Goal: Information Seeking & Learning: Learn about a topic

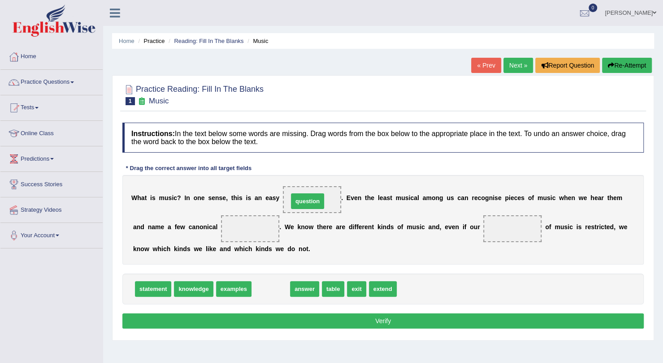
drag, startPoint x: 267, startPoint y: 287, endPoint x: 303, endPoint y: 199, distance: 94.8
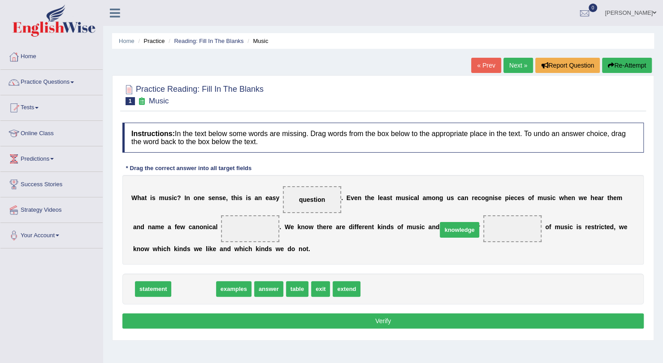
drag, startPoint x: 195, startPoint y: 286, endPoint x: 460, endPoint y: 226, distance: 271.9
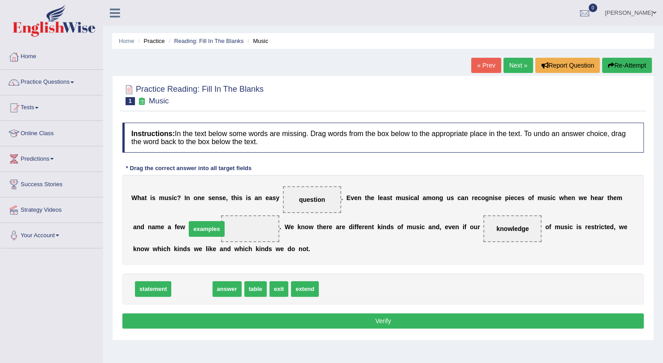
drag, startPoint x: 191, startPoint y: 285, endPoint x: 206, endPoint y: 225, distance: 62.3
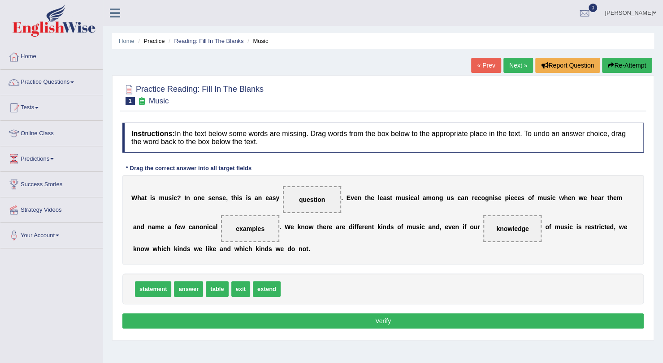
click at [373, 323] on button "Verify" at bounding box center [382, 321] width 521 height 15
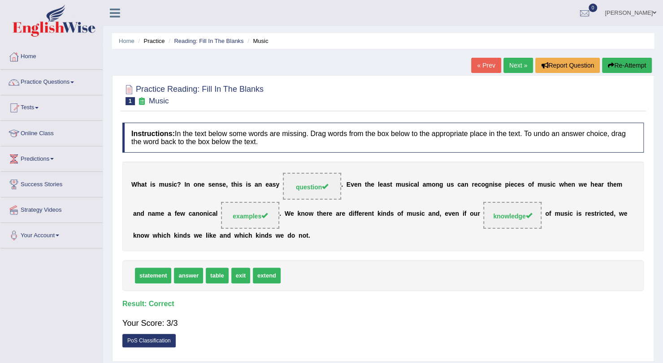
click at [509, 65] on link "Next »" at bounding box center [518, 65] width 30 height 15
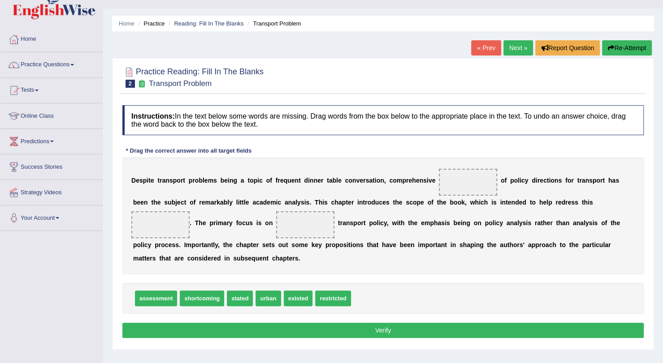
scroll to position [18, 0]
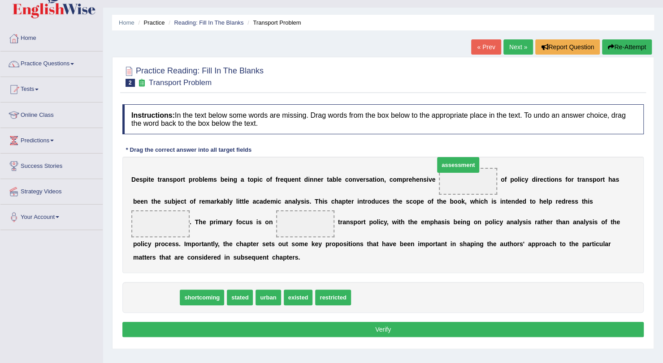
drag, startPoint x: 160, startPoint y: 312, endPoint x: 457, endPoint y: 179, distance: 325.4
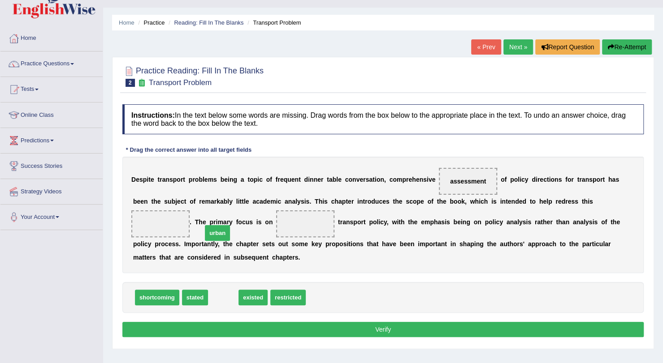
drag, startPoint x: 221, startPoint y: 309, endPoint x: 215, endPoint y: 245, distance: 64.8
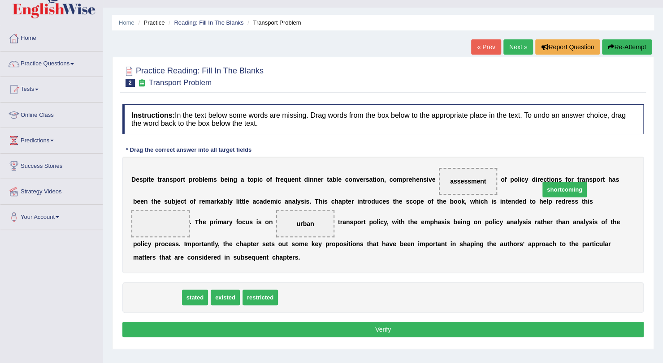
drag, startPoint x: 154, startPoint y: 310, endPoint x: 561, endPoint y: 202, distance: 421.4
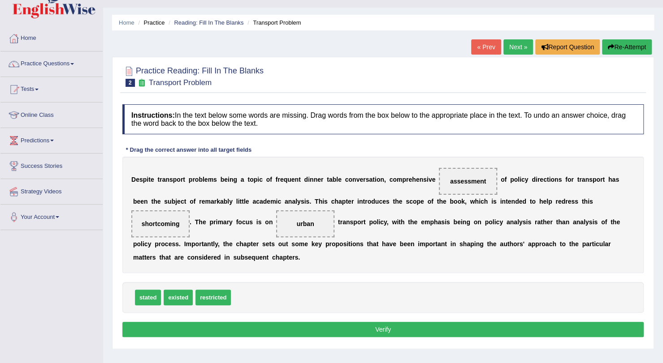
click at [467, 337] on button "Verify" at bounding box center [382, 329] width 521 height 15
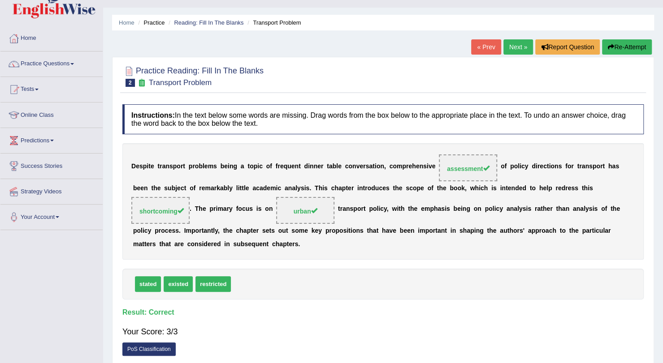
click at [512, 52] on link "Next »" at bounding box center [518, 46] width 30 height 15
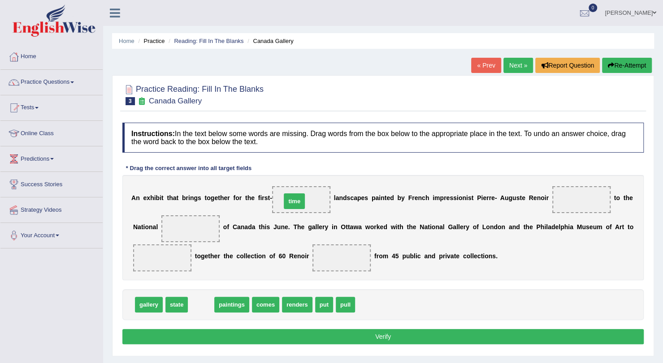
drag, startPoint x: 199, startPoint y: 303, endPoint x: 292, endPoint y: 200, distance: 139.0
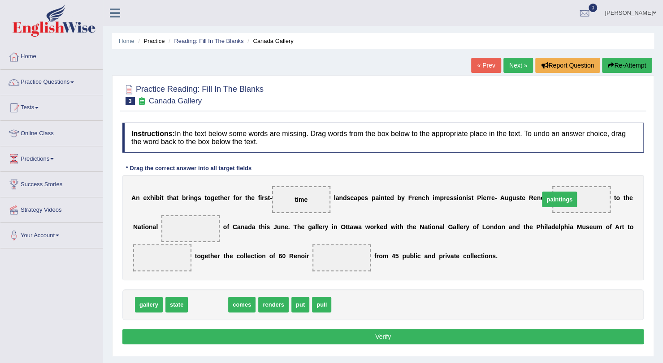
drag, startPoint x: 212, startPoint y: 303, endPoint x: 564, endPoint y: 198, distance: 366.6
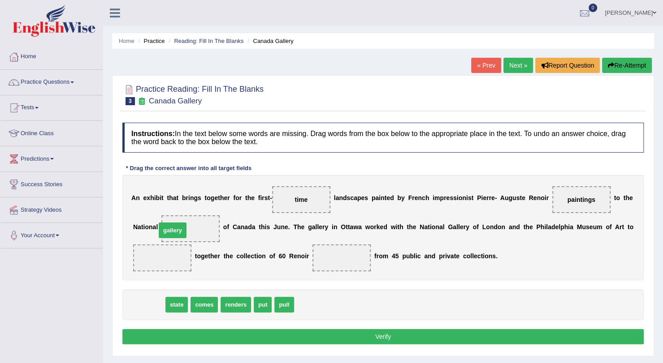
drag, startPoint x: 148, startPoint y: 303, endPoint x: 176, endPoint y: 230, distance: 78.5
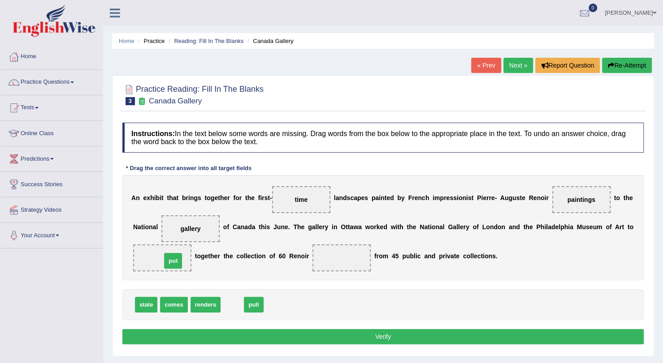
drag, startPoint x: 227, startPoint y: 303, endPoint x: 168, endPoint y: 259, distance: 73.6
drag, startPoint x: 562, startPoint y: 197, endPoint x: 330, endPoint y: 257, distance: 239.7
click at [177, 304] on span "comes" at bounding box center [173, 305] width 27 height 16
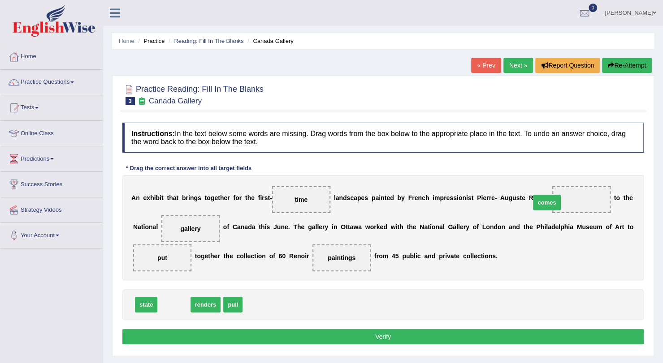
drag, startPoint x: 167, startPoint y: 303, endPoint x: 539, endPoint y: 201, distance: 386.5
click at [350, 330] on button "Verify" at bounding box center [382, 336] width 521 height 15
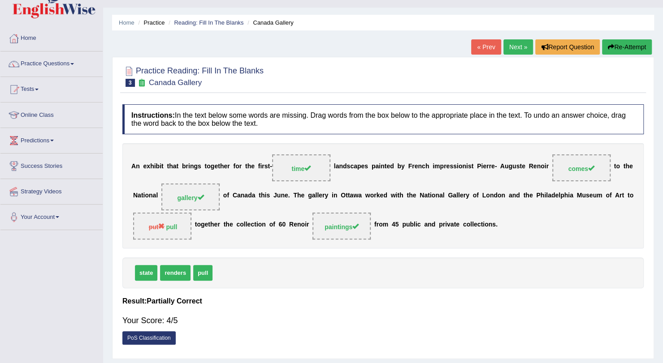
scroll to position [19, 0]
click at [518, 45] on link "Next »" at bounding box center [518, 46] width 30 height 15
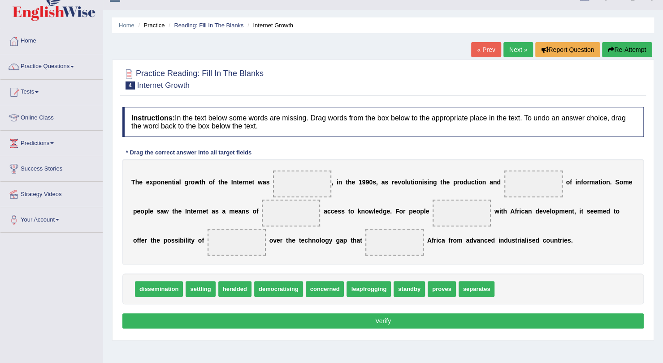
scroll to position [16, 0]
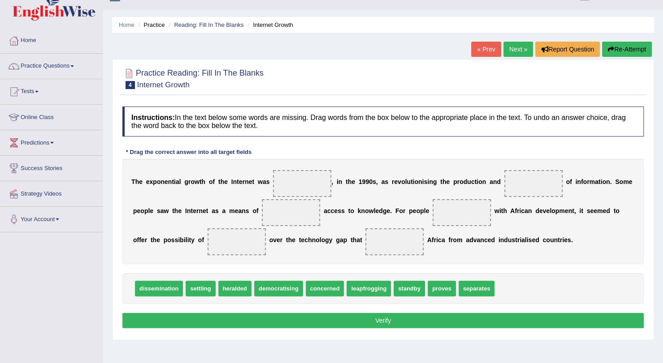
click at [363, 297] on div "dissemination settling heralded democratising concerned leapfrogging standby pr…" at bounding box center [382, 288] width 521 height 31
drag, startPoint x: 306, startPoint y: 288, endPoint x: 278, endPoint y: 187, distance: 105.2
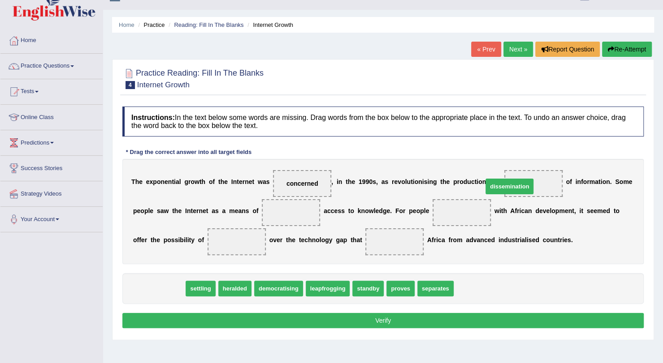
drag, startPoint x: 155, startPoint y: 288, endPoint x: 506, endPoint y: 185, distance: 365.6
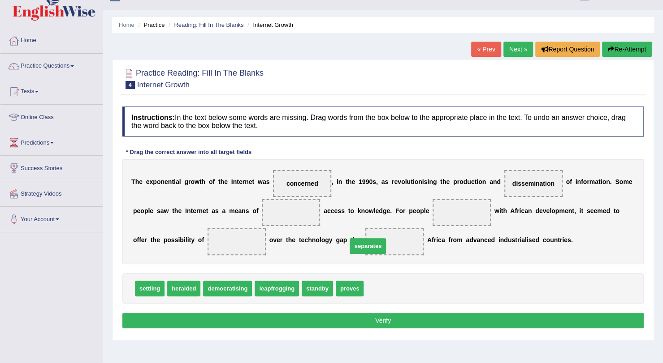
drag, startPoint x: 373, startPoint y: 284, endPoint x: 356, endPoint y: 243, distance: 44.8
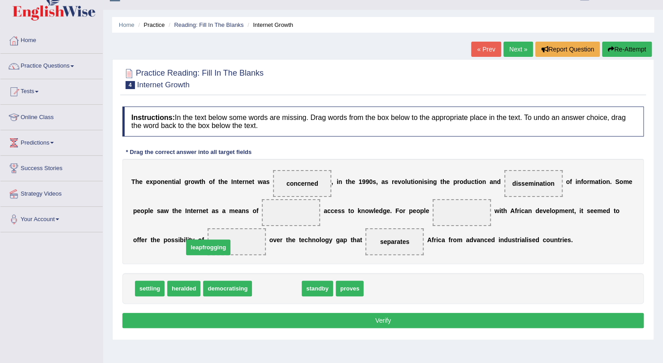
drag, startPoint x: 265, startPoint y: 290, endPoint x: 195, endPoint y: 248, distance: 81.0
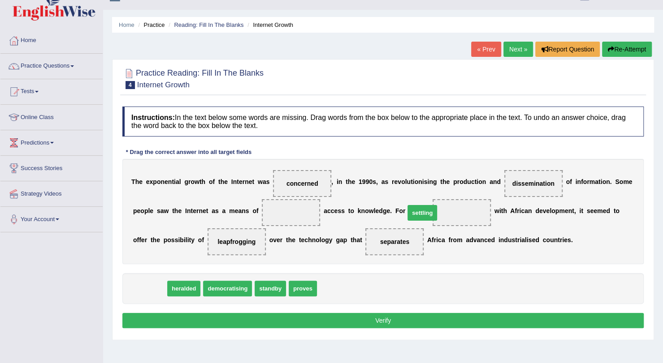
drag, startPoint x: 144, startPoint y: 289, endPoint x: 417, endPoint y: 213, distance: 282.7
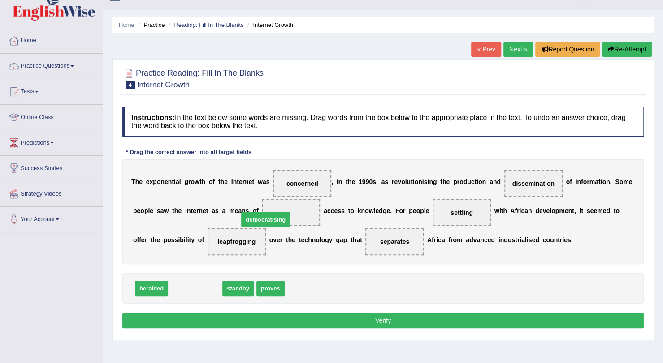
drag, startPoint x: 198, startPoint y: 289, endPoint x: 267, endPoint y: 220, distance: 98.2
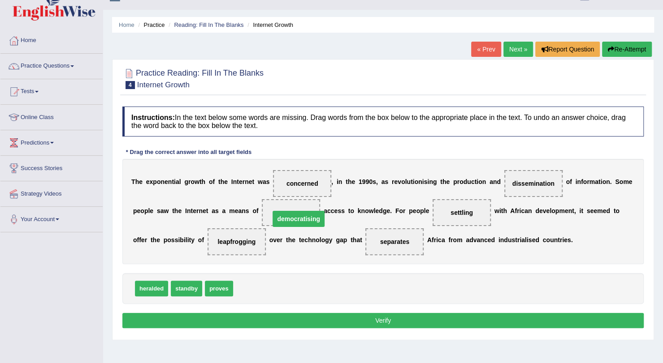
drag, startPoint x: 250, startPoint y: 210, endPoint x: 253, endPoint y: 217, distance: 7.7
click at [297, 180] on span "concerned" at bounding box center [302, 183] width 32 height 7
drag, startPoint x: 294, startPoint y: 185, endPoint x: 294, endPoint y: 290, distance: 104.8
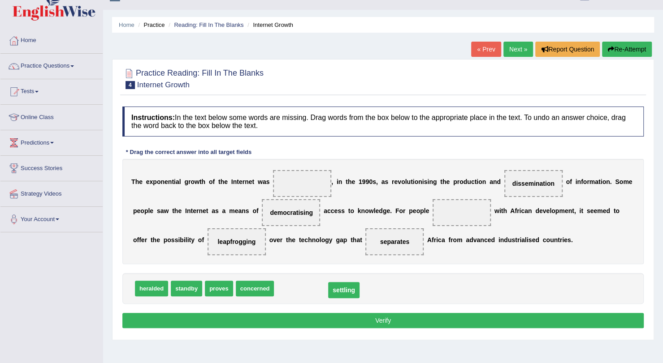
drag, startPoint x: 428, startPoint y: 213, endPoint x: 310, endPoint y: 291, distance: 141.5
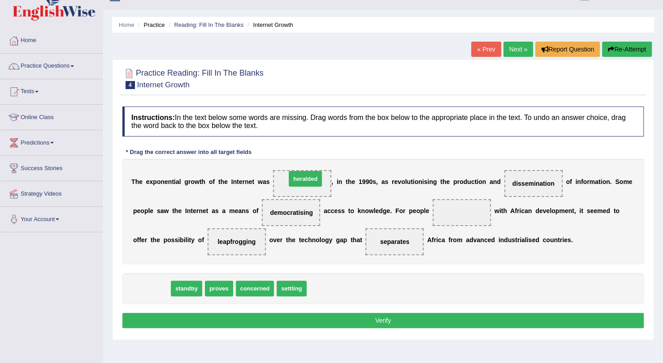
drag, startPoint x: 151, startPoint y: 287, endPoint x: 295, endPoint y: 180, distance: 180.0
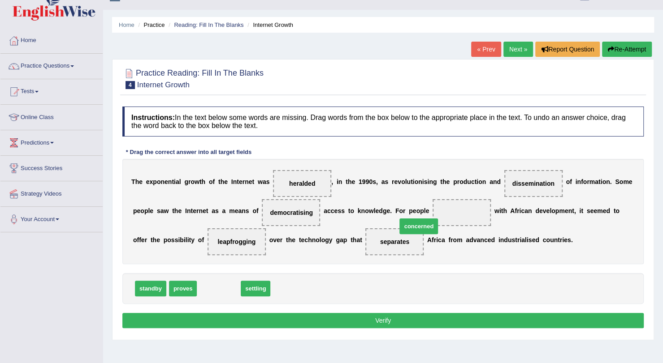
drag, startPoint x: 222, startPoint y: 292, endPoint x: 427, endPoint y: 224, distance: 216.0
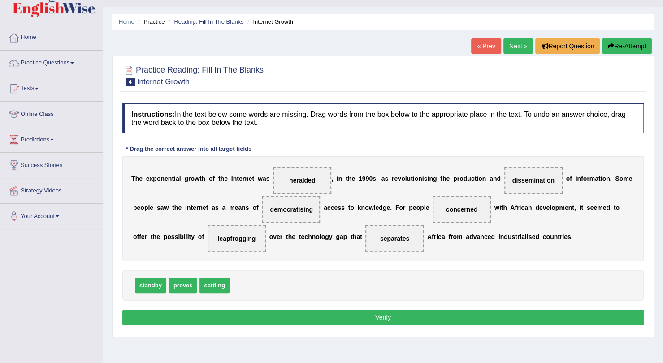
scroll to position [20, 0]
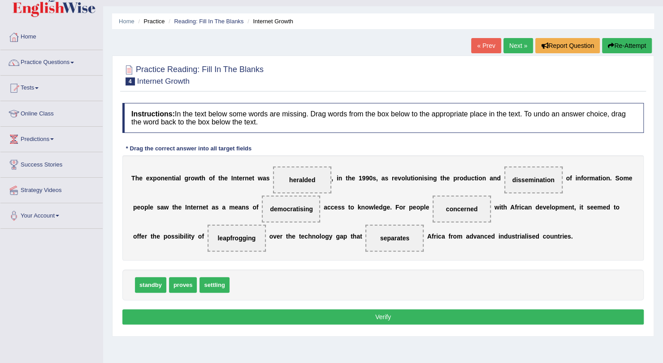
click at [426, 311] on button "Verify" at bounding box center [382, 317] width 521 height 15
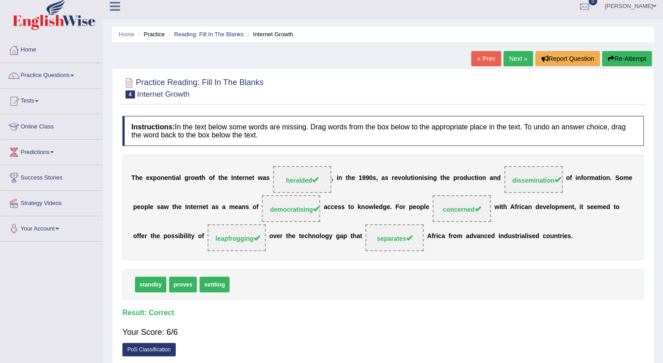
scroll to position [0, 0]
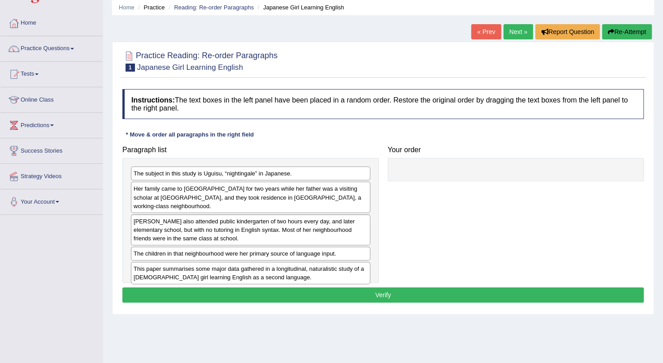
scroll to position [34, 0]
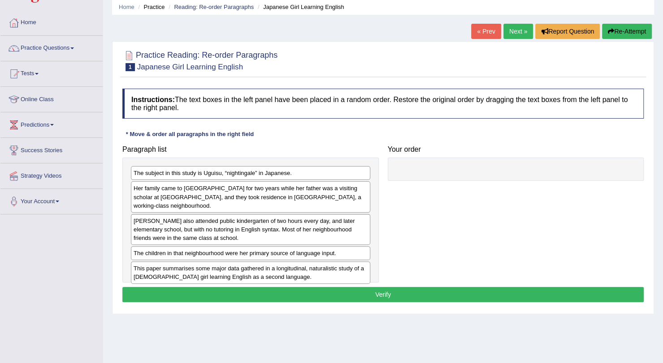
click at [282, 171] on div "The subject in this study is Uguisu, “nightingale” in Japanese." at bounding box center [250, 173] width 239 height 14
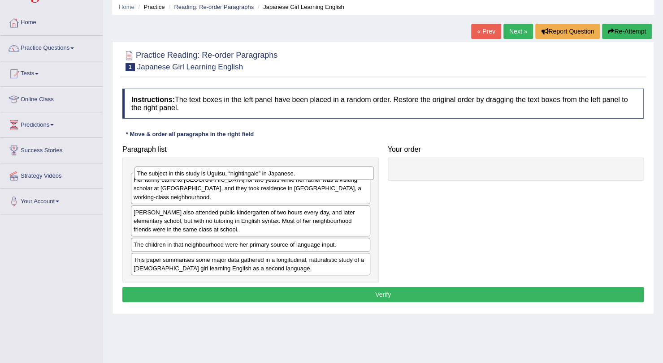
click at [297, 173] on div "The subject in this study is Uguisu, “nightingale” in Japanese." at bounding box center [253, 173] width 239 height 13
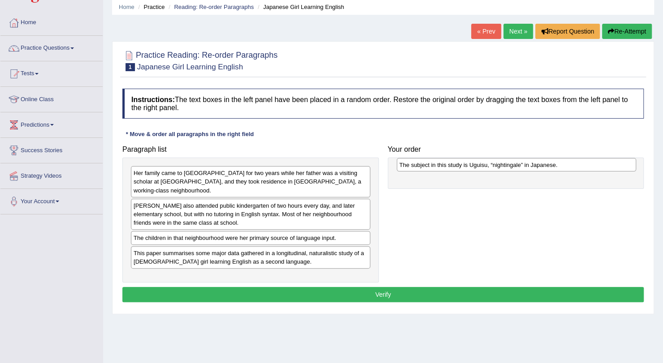
drag, startPoint x: 297, startPoint y: 173, endPoint x: 563, endPoint y: 165, distance: 265.8
click at [563, 165] on div "The subject in this study is Uguisu, “nightingale” in Japanese." at bounding box center [515, 164] width 239 height 13
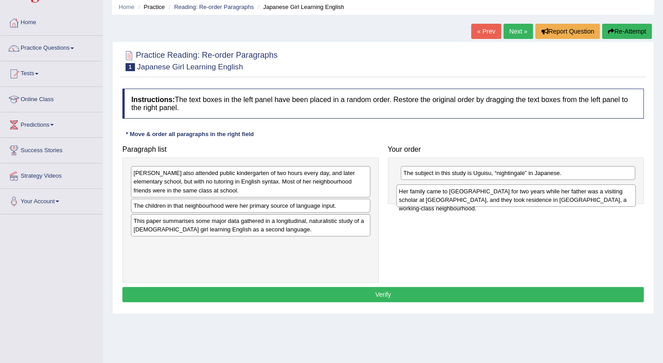
drag, startPoint x: 208, startPoint y: 181, endPoint x: 473, endPoint y: 198, distance: 265.8
click at [473, 198] on div "Her family came to [GEOGRAPHIC_DATA] for two years while her father was a visit…" at bounding box center [515, 196] width 239 height 22
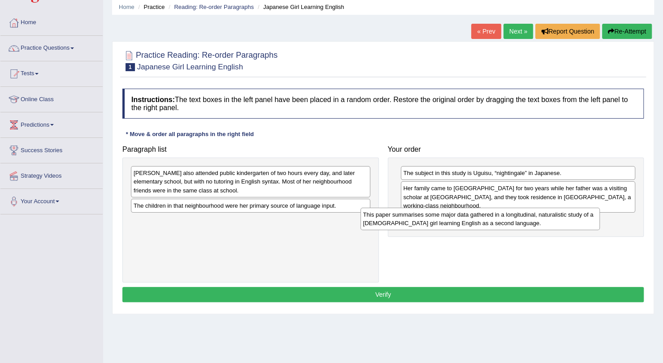
drag, startPoint x: 278, startPoint y: 227, endPoint x: 510, endPoint y: 228, distance: 232.5
click at [510, 228] on div "This paper summarises some major data gathered in a longitudinal, naturalistic …" at bounding box center [479, 219] width 239 height 22
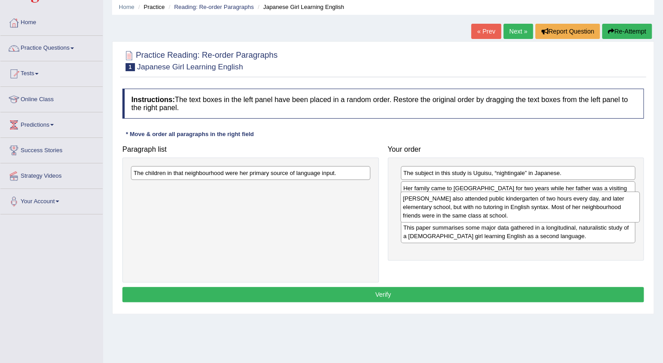
drag, startPoint x: 192, startPoint y: 185, endPoint x: 458, endPoint y: 210, distance: 267.3
click at [458, 210] on div "[PERSON_NAME] also attended public kindergarten of two hours every day, and lat…" at bounding box center [519, 207] width 239 height 31
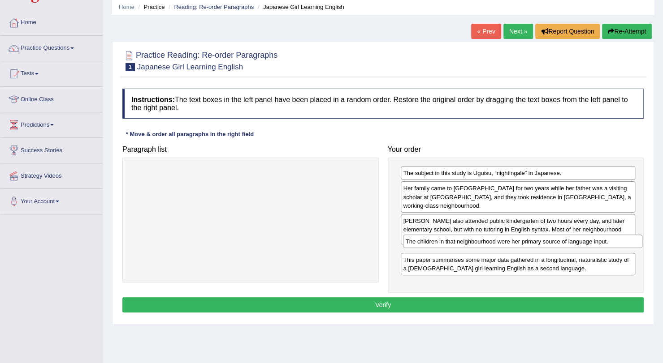
drag, startPoint x: 323, startPoint y: 175, endPoint x: 595, endPoint y: 243, distance: 280.4
click at [595, 243] on div "The children in that neighbourhood were her primary source of language input." at bounding box center [522, 241] width 239 height 13
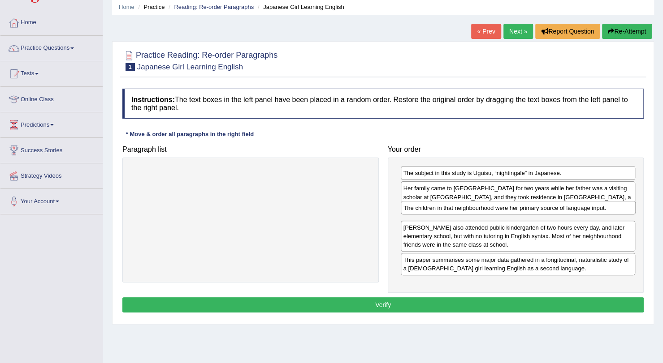
drag, startPoint x: 483, startPoint y: 245, endPoint x: 484, endPoint y: 209, distance: 35.8
click at [484, 209] on div "The children in that neighbourhood were her primary source of language input." at bounding box center [517, 207] width 235 height 13
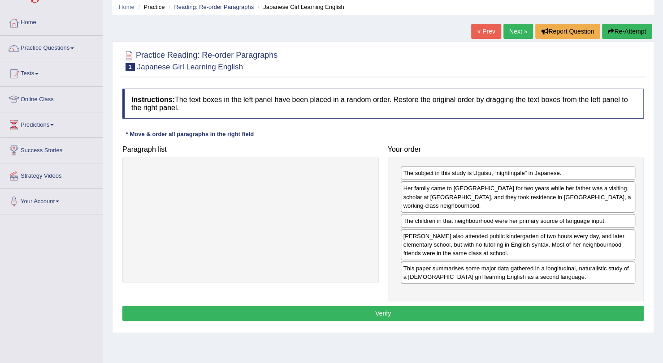
click at [441, 306] on button "Verify" at bounding box center [382, 313] width 521 height 15
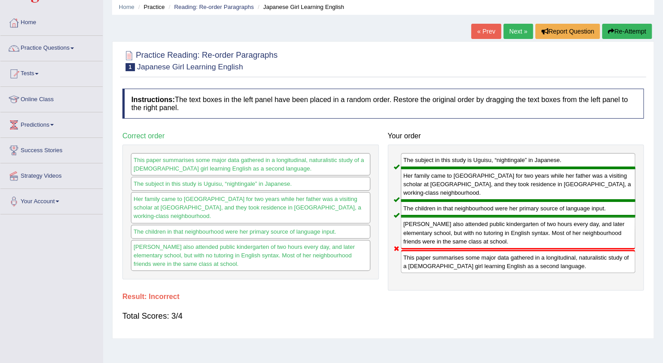
click at [483, 31] on link "« Prev" at bounding box center [486, 31] width 30 height 15
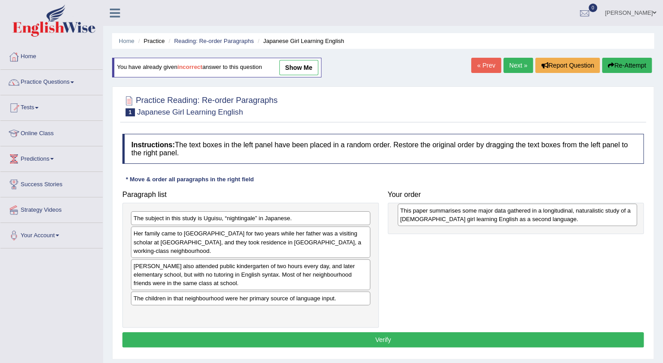
drag, startPoint x: 220, startPoint y: 316, endPoint x: 478, endPoint y: 224, distance: 274.2
click at [478, 224] on div "This paper summarises some major data gathered in a longitudinal, naturalistic …" at bounding box center [516, 215] width 239 height 22
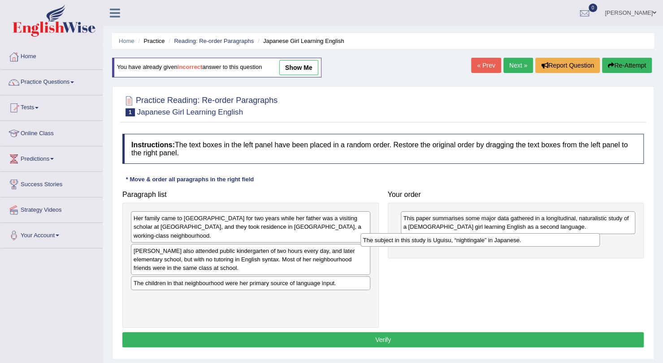
drag, startPoint x: 336, startPoint y: 218, endPoint x: 590, endPoint y: 242, distance: 254.7
click at [590, 242] on div "The subject in this study is Uguisu, “nightingale” in Japanese." at bounding box center [479, 239] width 239 height 13
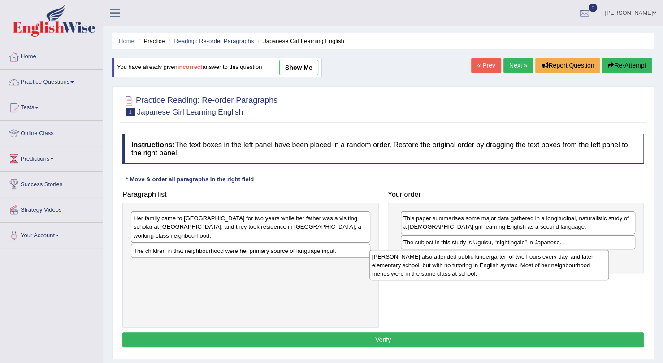
drag, startPoint x: 266, startPoint y: 248, endPoint x: 512, endPoint y: 262, distance: 245.9
click at [512, 262] on div "[PERSON_NAME] also attended public kindergarten of two hours every day, and lat…" at bounding box center [488, 265] width 239 height 31
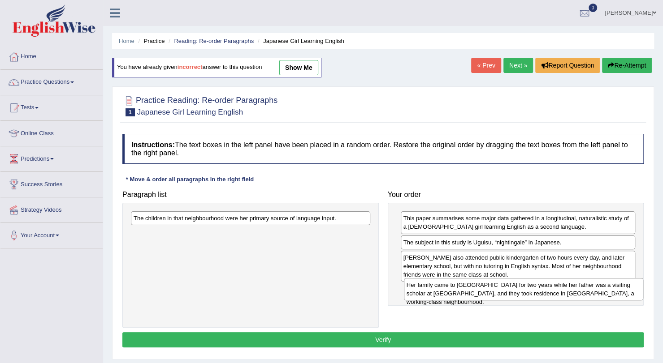
drag, startPoint x: 171, startPoint y: 224, endPoint x: 443, endPoint y: 289, distance: 280.1
click at [443, 289] on div "Her family came to [GEOGRAPHIC_DATA] for two years while her father was a visit…" at bounding box center [523, 289] width 239 height 22
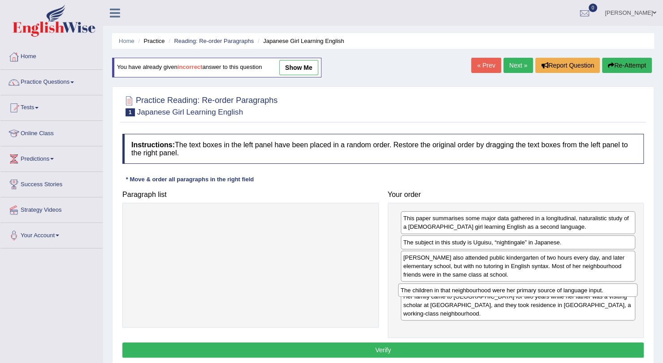
drag, startPoint x: 170, startPoint y: 218, endPoint x: 432, endPoint y: 287, distance: 271.1
click at [432, 287] on div "The children in that neighbourhood were her primary source of language input." at bounding box center [517, 290] width 239 height 13
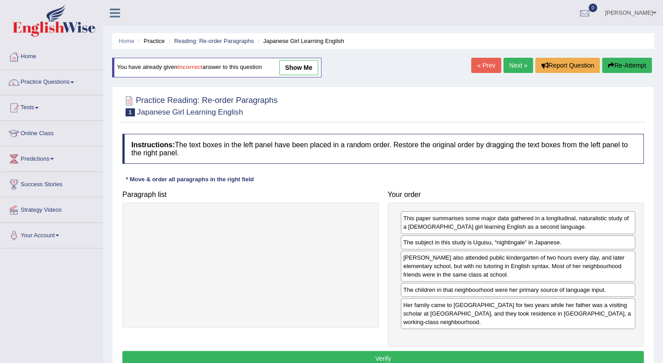
scroll to position [1, 0]
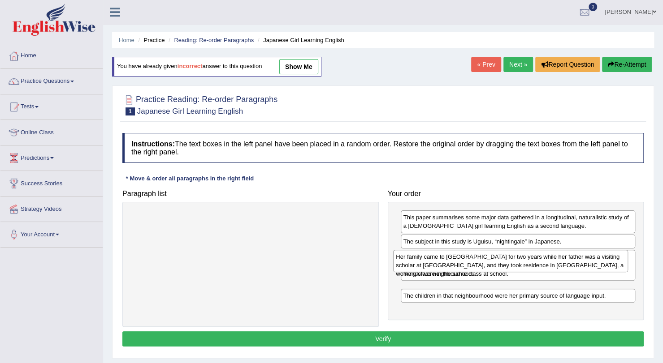
drag, startPoint x: 540, startPoint y: 312, endPoint x: 533, endPoint y: 267, distance: 46.3
click at [533, 267] on div "Her family came to [GEOGRAPHIC_DATA] for two years while her father was a visit…" at bounding box center [510, 261] width 235 height 22
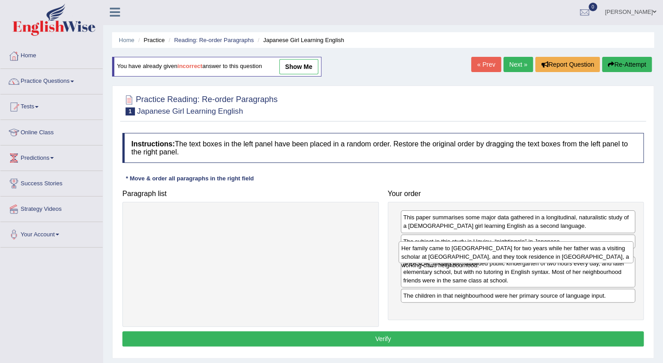
drag, startPoint x: 518, startPoint y: 293, endPoint x: 512, endPoint y: 253, distance: 41.2
click at [512, 253] on div "Her family came to [GEOGRAPHIC_DATA] for two years while her father was a visit…" at bounding box center [515, 252] width 235 height 22
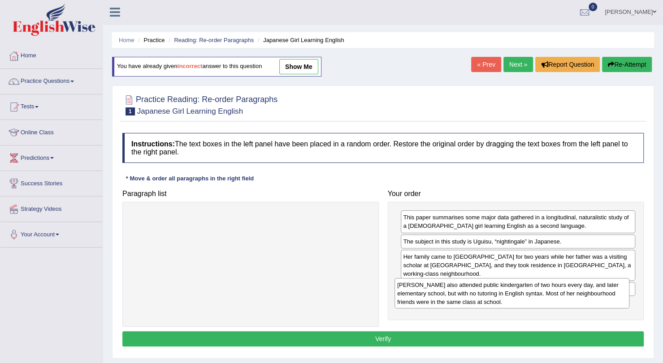
drag, startPoint x: 487, startPoint y: 292, endPoint x: 483, endPoint y: 297, distance: 7.3
click at [483, 297] on div "Uguisu also attended public kindergarten of two hours every day, and later elem…" at bounding box center [511, 293] width 235 height 31
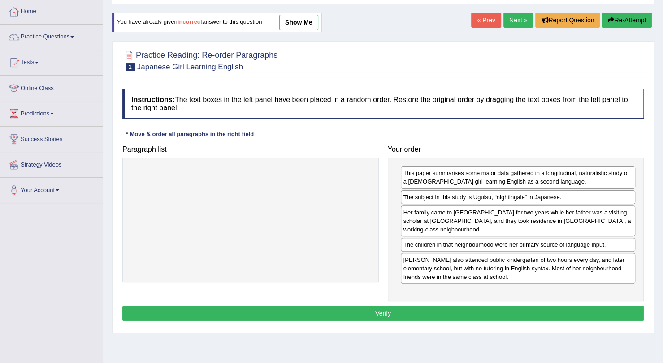
scroll to position [47, 0]
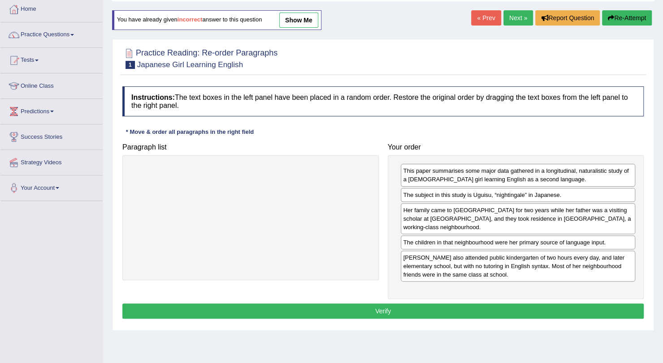
click at [514, 304] on button "Verify" at bounding box center [382, 311] width 521 height 15
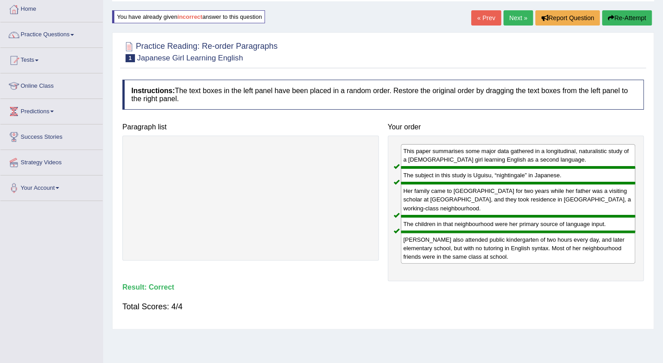
click at [518, 15] on link "Next »" at bounding box center [518, 17] width 30 height 15
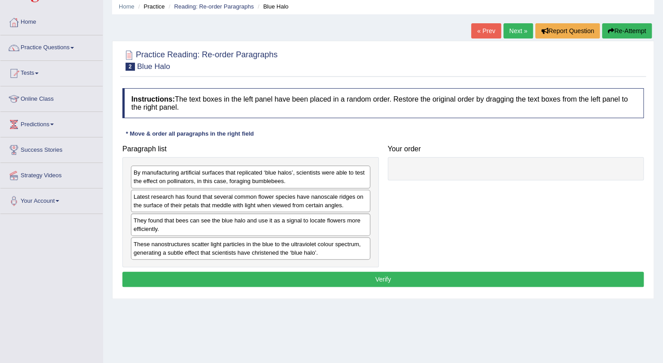
scroll to position [36, 0]
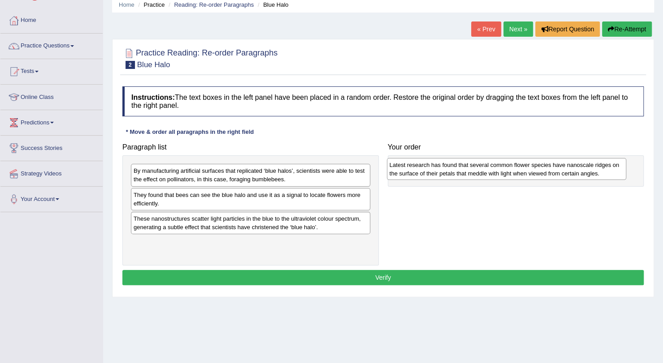
drag, startPoint x: 321, startPoint y: 202, endPoint x: 577, endPoint y: 172, distance: 257.5
click at [577, 172] on div "Latest research has found that several common flower species have nanoscale rid…" at bounding box center [506, 169] width 239 height 22
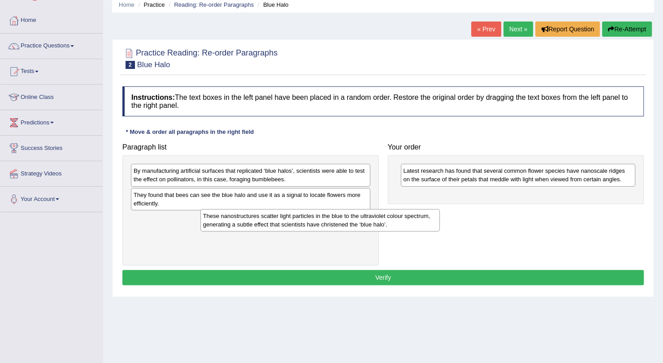
drag, startPoint x: 330, startPoint y: 224, endPoint x: 383, endPoint y: 221, distance: 53.4
click at [383, 221] on div "These nanostructures scatter light particles in the blue to the ultraviolet col…" at bounding box center [319, 220] width 239 height 22
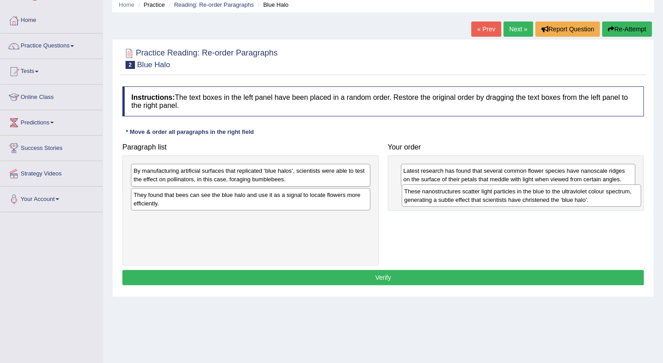
drag, startPoint x: 283, startPoint y: 223, endPoint x: 551, endPoint y: 197, distance: 269.6
click at [551, 197] on div "These nanostructures scatter light particles in the blue to the ultraviolet col…" at bounding box center [520, 196] width 239 height 22
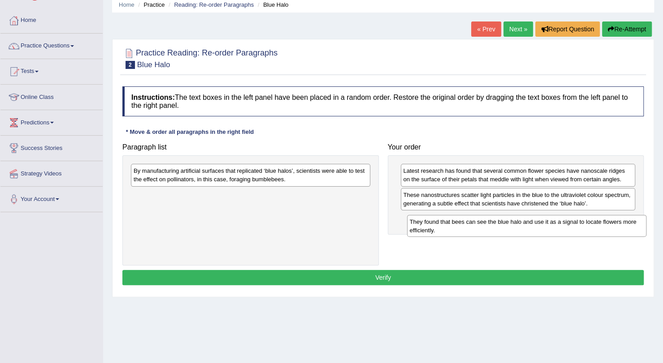
drag, startPoint x: 294, startPoint y: 201, endPoint x: 557, endPoint y: 224, distance: 264.4
click at [557, 224] on div "They found that bees can see the blue halo and use it as a signal to locate flo…" at bounding box center [526, 226] width 239 height 22
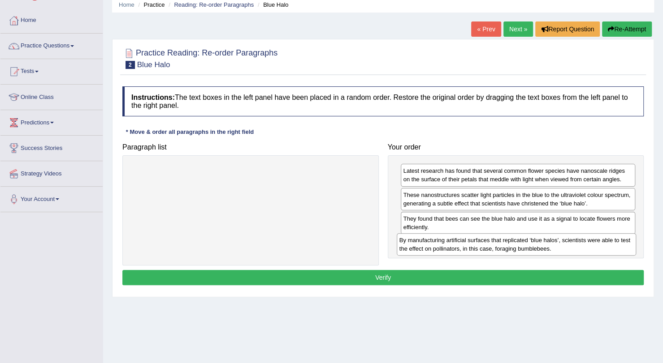
drag, startPoint x: 298, startPoint y: 176, endPoint x: 564, endPoint y: 246, distance: 274.7
click at [564, 246] on div "By manufacturing artificial surfaces that replicated ‘blue halos’, scientists w…" at bounding box center [515, 244] width 239 height 22
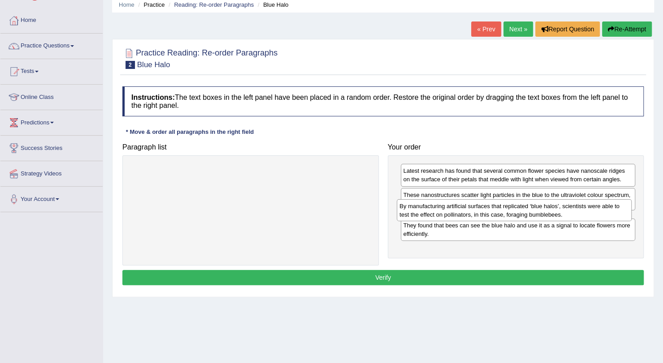
drag, startPoint x: 511, startPoint y: 253, endPoint x: 510, endPoint y: 221, distance: 31.4
click at [510, 221] on div "By manufacturing artificial surfaces that replicated ‘blue halos’, scientists w…" at bounding box center [513, 210] width 235 height 22
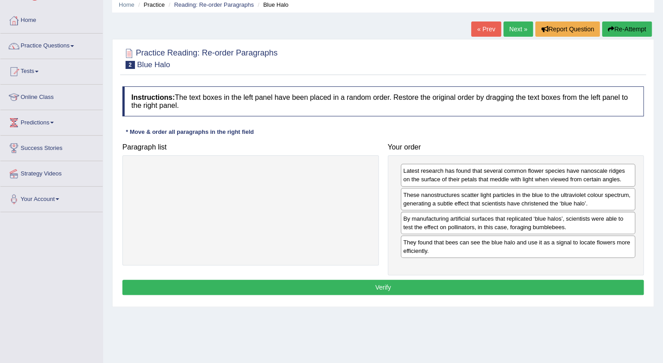
click at [381, 281] on button "Verify" at bounding box center [382, 287] width 521 height 15
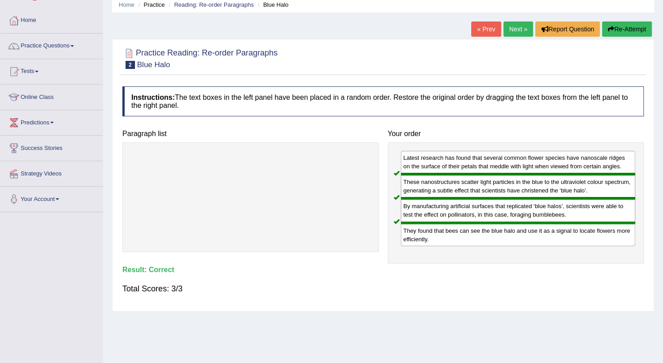
click at [518, 29] on link "Next »" at bounding box center [518, 29] width 30 height 15
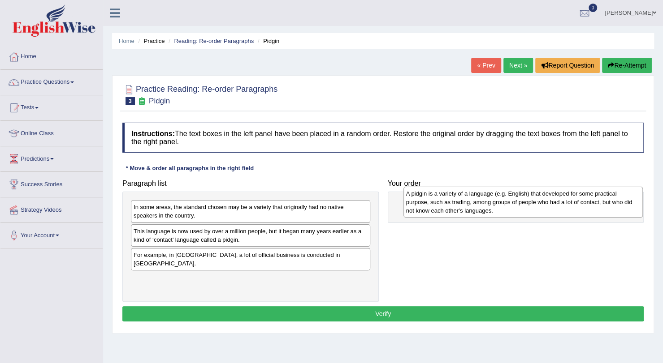
drag, startPoint x: 227, startPoint y: 215, endPoint x: 478, endPoint y: 212, distance: 251.3
click at [478, 212] on div "A pidgin is a variety of a language (e.g. English) that developed for some prac…" at bounding box center [522, 202] width 239 height 31
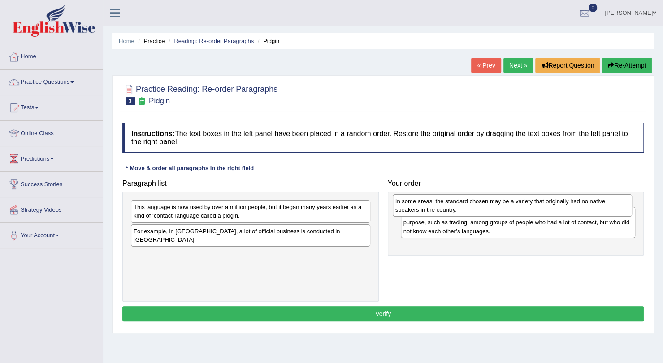
drag, startPoint x: 254, startPoint y: 207, endPoint x: 516, endPoint y: 202, distance: 262.1
click at [516, 202] on div "In some areas, the standard chosen may be a variety that originally had no nati…" at bounding box center [511, 205] width 239 height 22
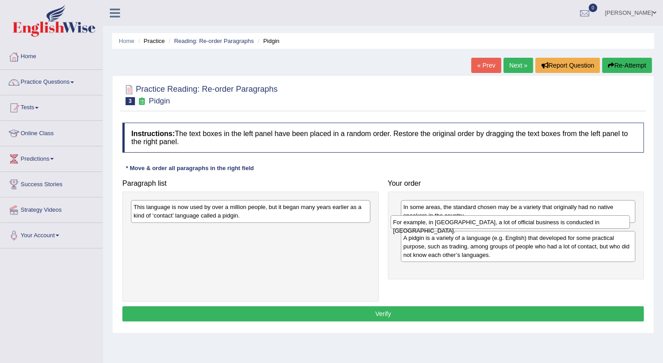
drag, startPoint x: 225, startPoint y: 233, endPoint x: 485, endPoint y: 224, distance: 259.5
click at [485, 224] on div "For example, in Papua New Guinea, a lot of official business is conducted in To…" at bounding box center [509, 221] width 239 height 13
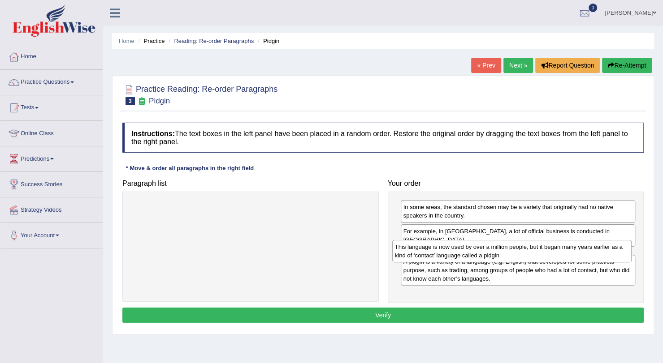
drag, startPoint x: 269, startPoint y: 212, endPoint x: 530, endPoint y: 251, distance: 264.5
click at [530, 251] on div "This language is now used by over a million people, but it began many years ear…" at bounding box center [511, 251] width 239 height 22
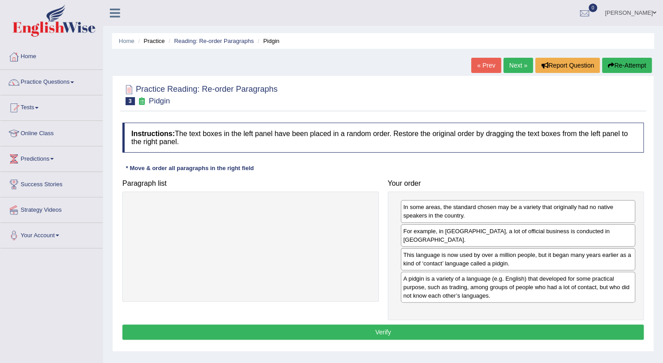
click at [375, 325] on button "Verify" at bounding box center [382, 332] width 521 height 15
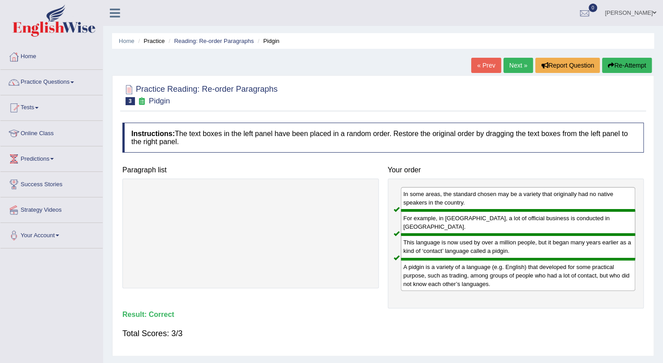
click at [509, 68] on link "Next »" at bounding box center [518, 65] width 30 height 15
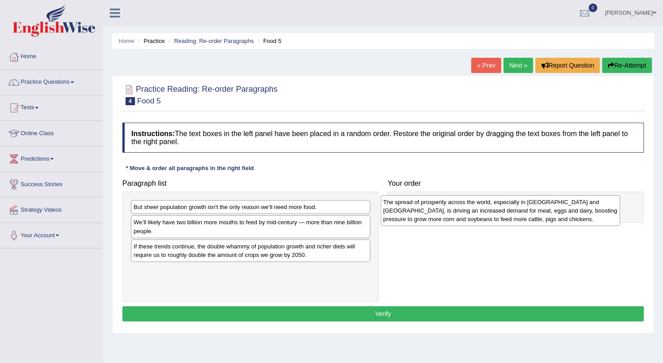
drag, startPoint x: 274, startPoint y: 222, endPoint x: 536, endPoint y: 219, distance: 262.1
click at [536, 219] on div "The spread of prosperity across the world, especially in [GEOGRAPHIC_DATA] and …" at bounding box center [499, 210] width 239 height 31
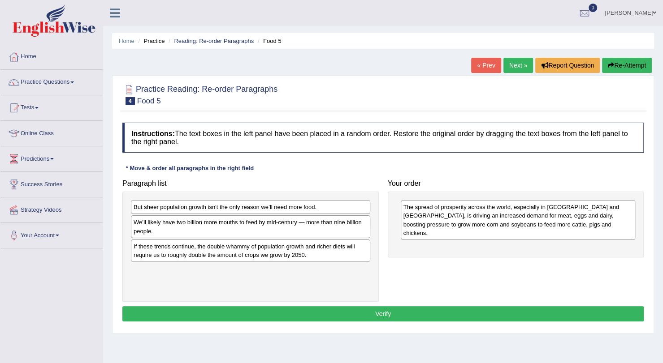
click at [295, 291] on div "But sheer population growth isn't the only reason we’ll need more food. We’ll l…" at bounding box center [250, 247] width 256 height 110
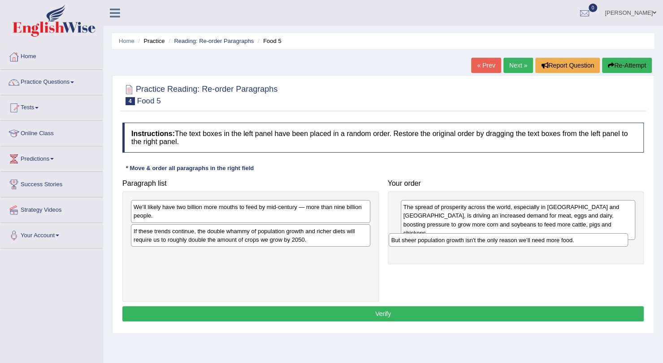
drag, startPoint x: 302, startPoint y: 208, endPoint x: 559, endPoint y: 242, distance: 259.3
click at [559, 242] on div "But sheer population growth isn't the only reason we’ll need more food." at bounding box center [507, 239] width 239 height 13
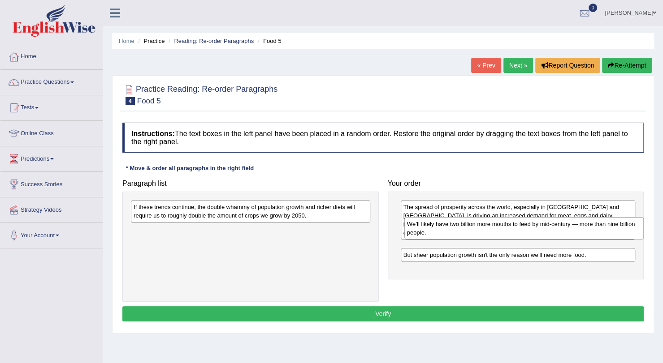
drag, startPoint x: 318, startPoint y: 207, endPoint x: 590, endPoint y: 225, distance: 272.5
click at [590, 225] on div "We’ll likely have two billion more mouths to feed by mid-century — more than ni…" at bounding box center [523, 228] width 239 height 22
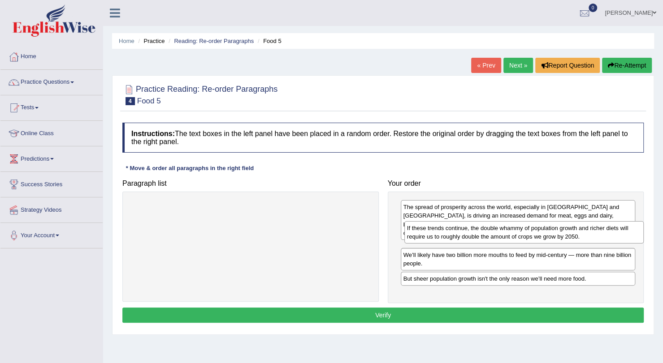
drag, startPoint x: 284, startPoint y: 215, endPoint x: 557, endPoint y: 236, distance: 274.1
click at [557, 236] on div "If these trends continue, the double whammy of population growth and richer die…" at bounding box center [523, 232] width 239 height 22
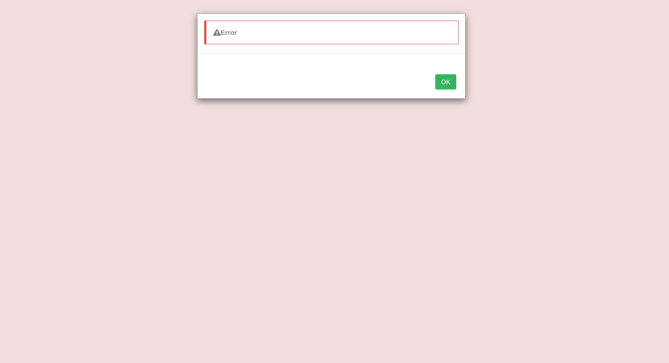
click at [441, 82] on button "OK" at bounding box center [445, 81] width 21 height 15
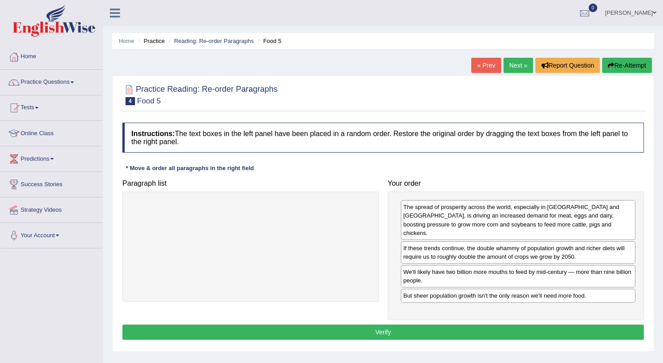
click at [402, 56] on div "Home Practice Reading: Re-order Paragraphs Food 5 « Prev Next » Report Question…" at bounding box center [383, 224] width 560 height 448
click at [413, 325] on button "Verify" at bounding box center [382, 332] width 521 height 15
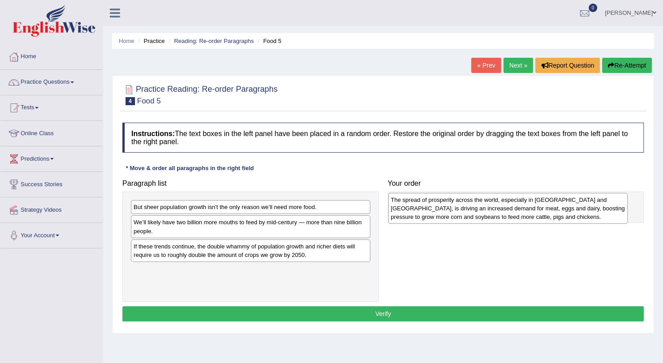
drag, startPoint x: 0, startPoint y: 0, endPoint x: 537, endPoint y: 204, distance: 574.2
click at [537, 204] on div "The spread of prosperity across the world, especially in [GEOGRAPHIC_DATA] and …" at bounding box center [507, 208] width 239 height 31
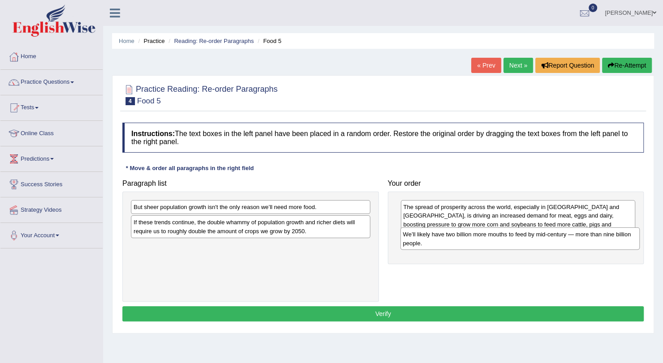
drag, startPoint x: 197, startPoint y: 228, endPoint x: 468, endPoint y: 240, distance: 271.7
click at [468, 240] on div "We’ll likely have two billion more mouths to feed by mid-century — more than ni…" at bounding box center [519, 239] width 239 height 22
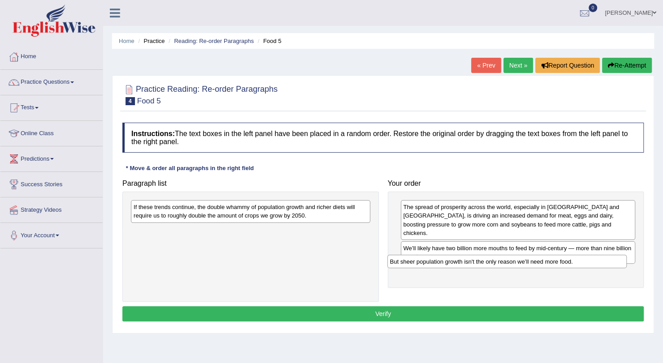
drag, startPoint x: 290, startPoint y: 207, endPoint x: 551, endPoint y: 260, distance: 266.0
click at [551, 260] on div "But sheer population growth isn't the only reason we’ll need more food." at bounding box center [506, 261] width 239 height 13
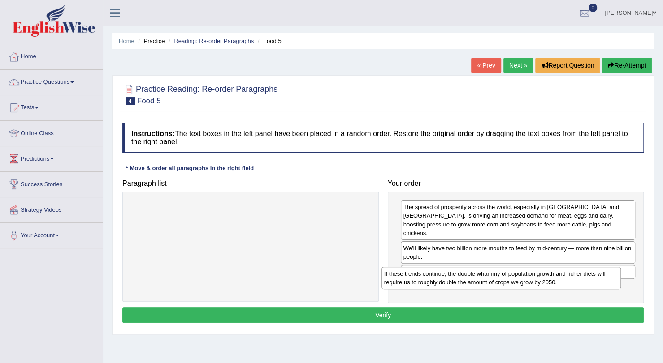
drag, startPoint x: 301, startPoint y: 208, endPoint x: 555, endPoint y: 276, distance: 263.8
click at [555, 276] on div "If these trends continue, the double whammy of population growth and richer die…" at bounding box center [500, 278] width 239 height 22
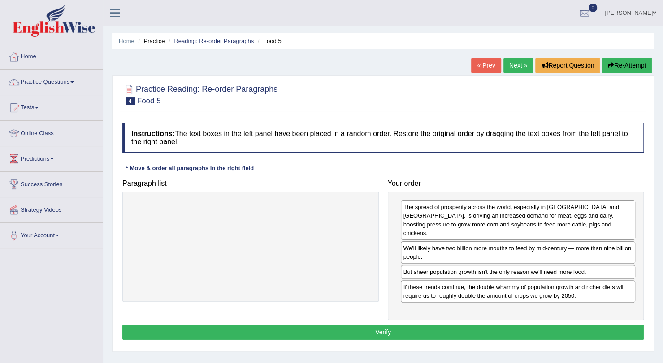
click at [470, 325] on button "Verify" at bounding box center [382, 332] width 521 height 15
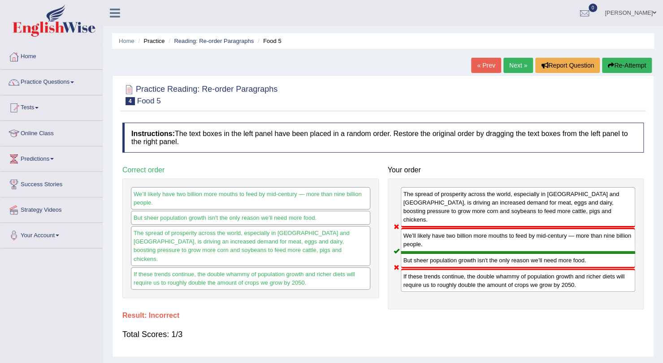
click at [519, 64] on link "Next »" at bounding box center [518, 65] width 30 height 15
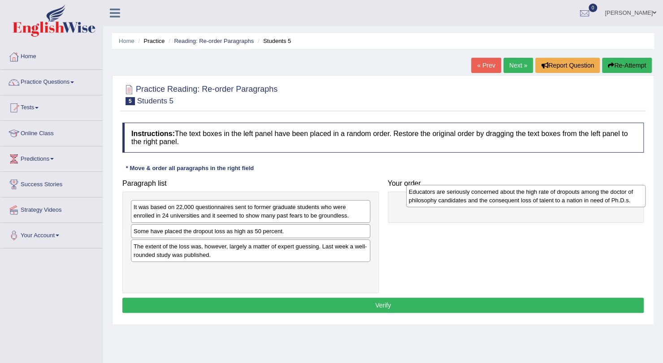
drag, startPoint x: 269, startPoint y: 248, endPoint x: 543, endPoint y: 194, distance: 279.8
click at [543, 194] on div "Educators are seriously concerned about the high rate of dropouts among the doc…" at bounding box center [525, 196] width 239 height 22
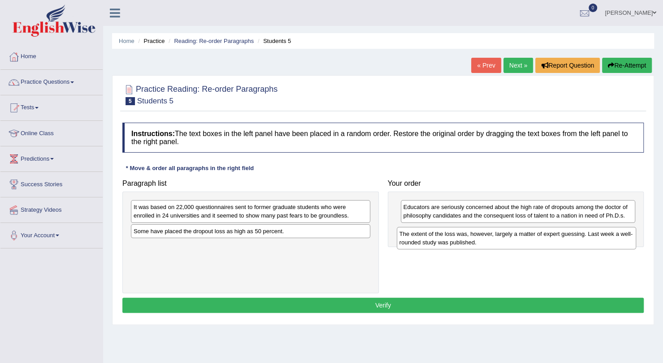
drag, startPoint x: 286, startPoint y: 251, endPoint x: 551, endPoint y: 240, distance: 265.9
click at [551, 240] on div "The extent of the loss was, however, largely a matter of expert guessing. Last …" at bounding box center [515, 238] width 239 height 22
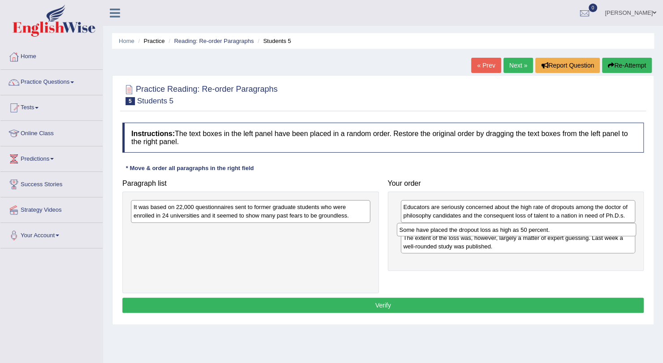
drag, startPoint x: 306, startPoint y: 235, endPoint x: 572, endPoint y: 234, distance: 265.7
click at [572, 234] on div "Some have placed the dropout loss as high as 50 percent." at bounding box center [515, 229] width 239 height 13
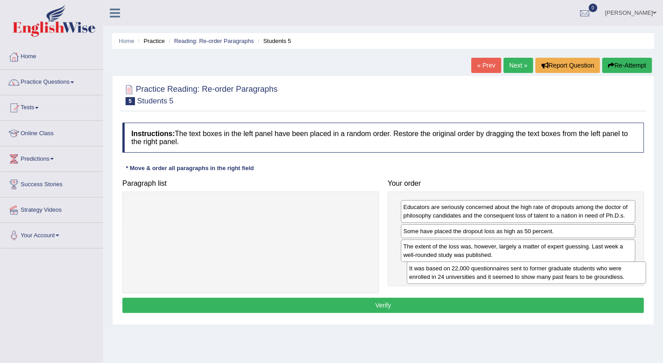
drag, startPoint x: 252, startPoint y: 210, endPoint x: 527, endPoint y: 271, distance: 282.3
click at [527, 271] on div "It was based on 22,000 questionnaires sent to former graduate students who were…" at bounding box center [525, 273] width 239 height 22
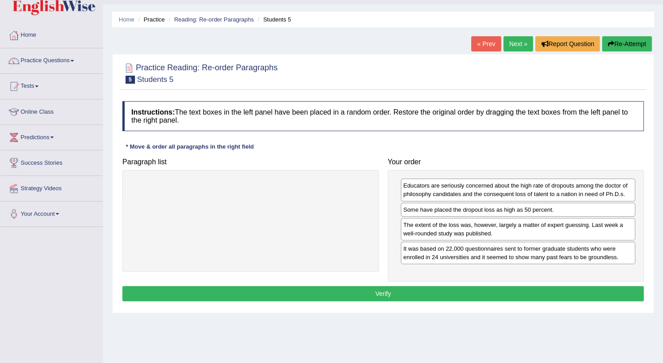
scroll to position [29, 0]
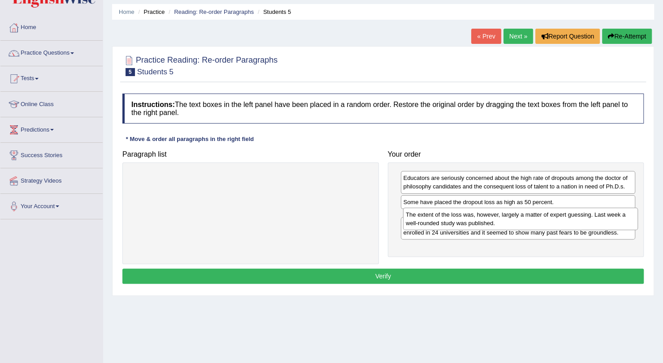
click at [474, 222] on div "The extent of the loss was, however, largely a matter of expert guessing. Last …" at bounding box center [520, 219] width 235 height 22
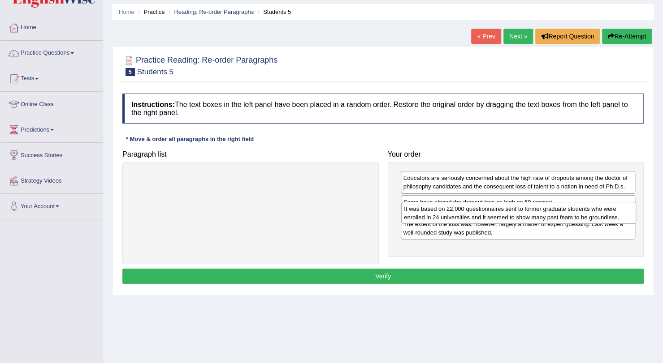
drag, startPoint x: 487, startPoint y: 248, endPoint x: 488, endPoint y: 217, distance: 31.4
click at [488, 217] on div "It was based on 22,000 questionnaires sent to former graduate students who were…" at bounding box center [518, 213] width 235 height 22
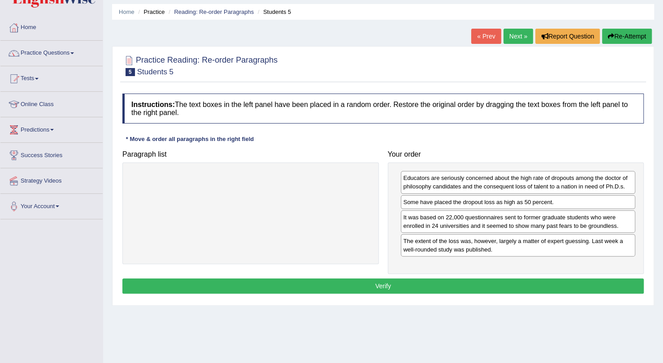
click at [464, 280] on button "Verify" at bounding box center [382, 286] width 521 height 15
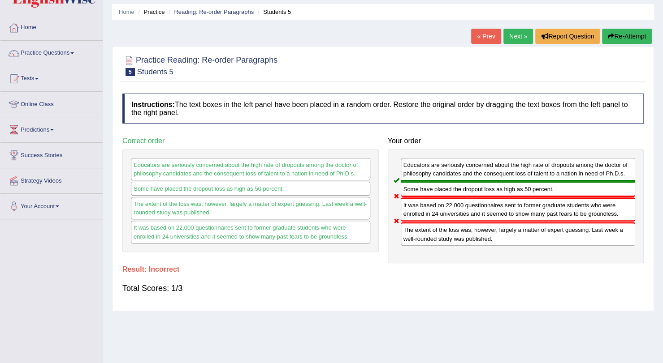
click at [518, 32] on link "Next »" at bounding box center [518, 36] width 30 height 15
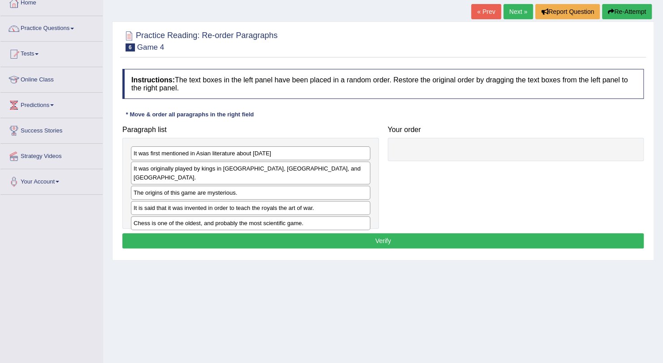
scroll to position [60, 0]
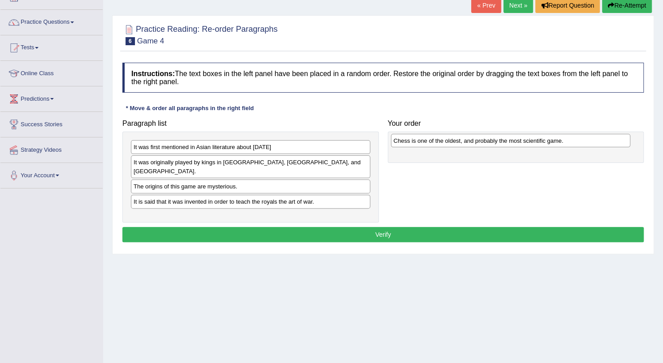
drag, startPoint x: 267, startPoint y: 210, endPoint x: 527, endPoint y: 144, distance: 268.2
click at [527, 144] on div "Chess is one of the oldest, and probably the most scientific game." at bounding box center [510, 140] width 239 height 13
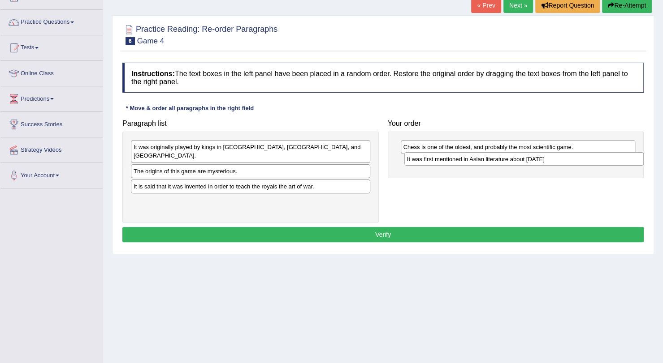
drag, startPoint x: 277, startPoint y: 147, endPoint x: 550, endPoint y: 159, distance: 273.5
click at [550, 159] on div "It was first mentioned in Asian literature about [DATE]" at bounding box center [523, 158] width 239 height 13
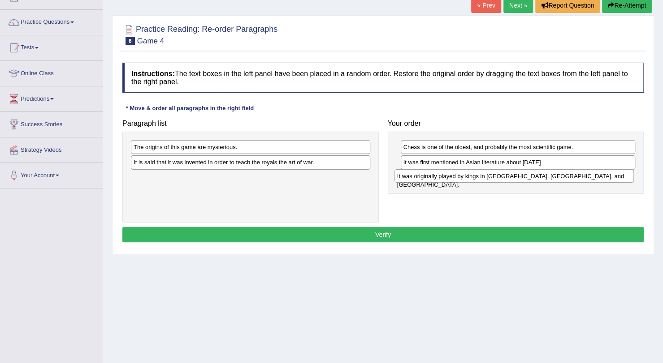
drag, startPoint x: 315, startPoint y: 149, endPoint x: 579, endPoint y: 177, distance: 264.9
click at [579, 177] on div "It was originally played by kings in [GEOGRAPHIC_DATA], [GEOGRAPHIC_DATA], and …" at bounding box center [513, 175] width 239 height 13
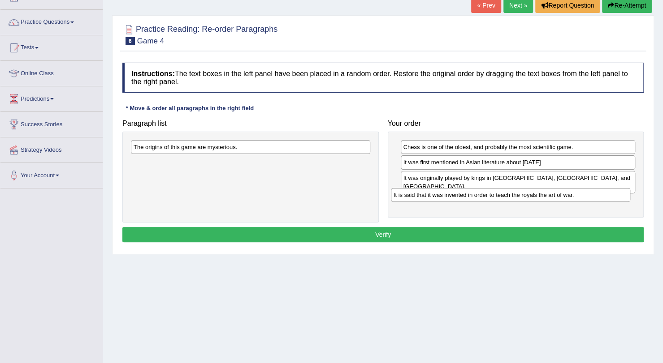
drag, startPoint x: 304, startPoint y: 156, endPoint x: 565, endPoint y: 189, distance: 263.3
click at [565, 189] on div "It is said that it was invented in order to teach the royals the art of war." at bounding box center [510, 194] width 239 height 13
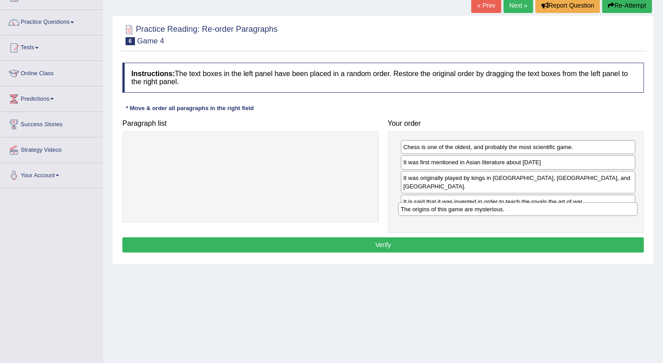
drag, startPoint x: 213, startPoint y: 145, endPoint x: 480, endPoint y: 207, distance: 274.2
click at [480, 207] on div "The origins of this game are mysterious." at bounding box center [517, 208] width 239 height 13
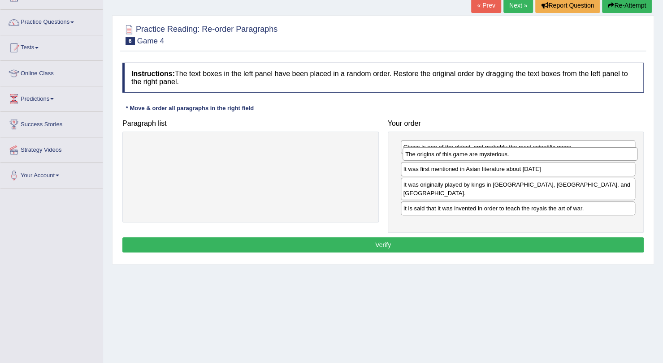
drag, startPoint x: 510, startPoint y: 208, endPoint x: 513, endPoint y: 157, distance: 51.6
click at [513, 157] on div "The origins of this game are mysterious." at bounding box center [519, 153] width 235 height 13
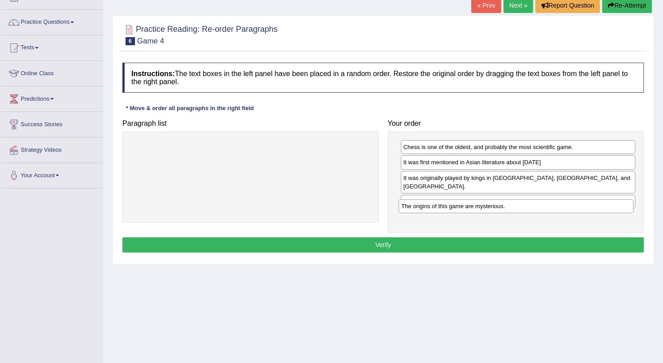
drag, startPoint x: 483, startPoint y: 163, endPoint x: 481, endPoint y: 207, distance: 44.4
click at [481, 207] on div "The origins of this game are mysterious." at bounding box center [515, 205] width 235 height 13
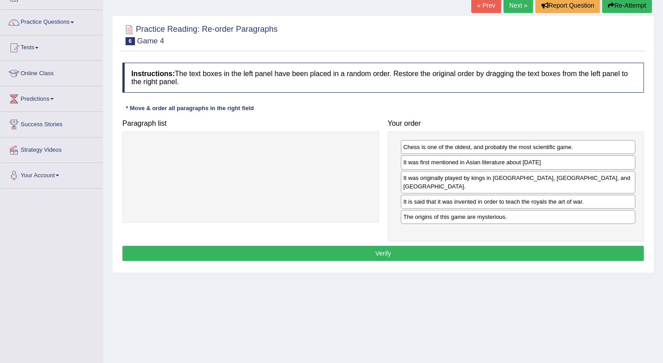
click at [478, 246] on button "Verify" at bounding box center [382, 253] width 521 height 15
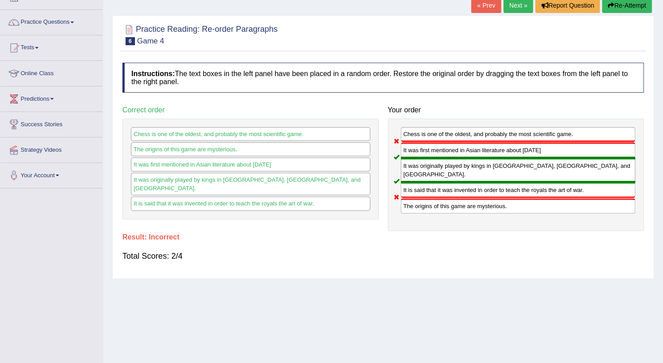
click at [478, 9] on link "« Prev" at bounding box center [486, 5] width 30 height 15
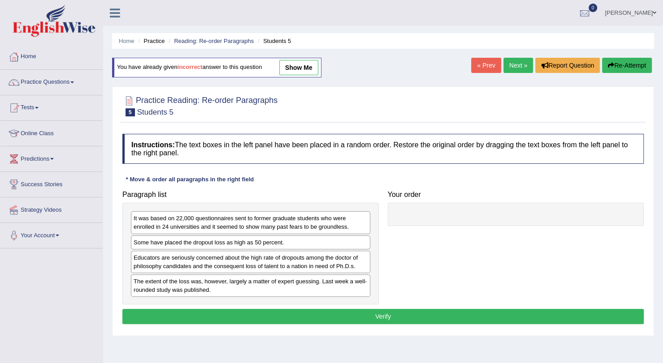
click at [520, 64] on link "Next »" at bounding box center [518, 65] width 30 height 15
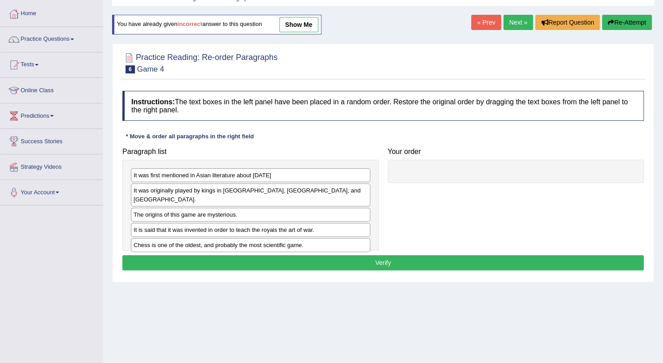
scroll to position [44, 0]
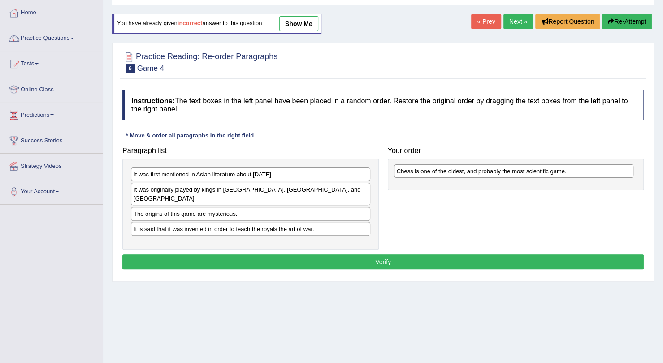
drag, startPoint x: 244, startPoint y: 237, endPoint x: 507, endPoint y: 173, distance: 271.1
click at [507, 173] on div "Chess is one of the oldest, and probably the most scientific game." at bounding box center [513, 170] width 239 height 13
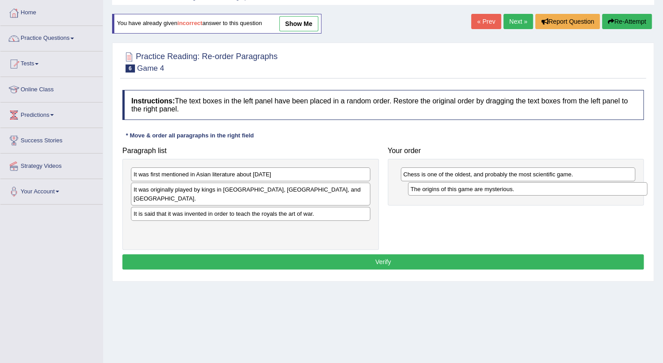
drag, startPoint x: 231, startPoint y: 206, endPoint x: 507, endPoint y: 190, distance: 276.8
click at [507, 190] on div "The origins of this game are mysterious." at bounding box center [527, 188] width 239 height 13
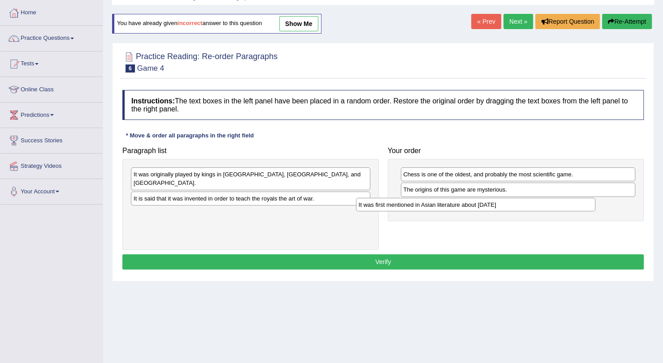
drag, startPoint x: 273, startPoint y: 177, endPoint x: 499, endPoint y: 208, distance: 227.4
click at [499, 208] on div "It was first mentioned in Asian literature about 2000 B.C." at bounding box center [475, 204] width 239 height 13
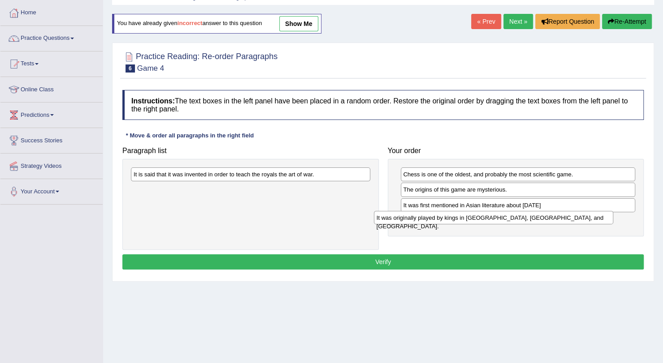
drag, startPoint x: 269, startPoint y: 172, endPoint x: 512, endPoint y: 216, distance: 246.7
click at [512, 216] on div "It was originally played by kings in India, Persia, and Arabia." at bounding box center [493, 217] width 239 height 13
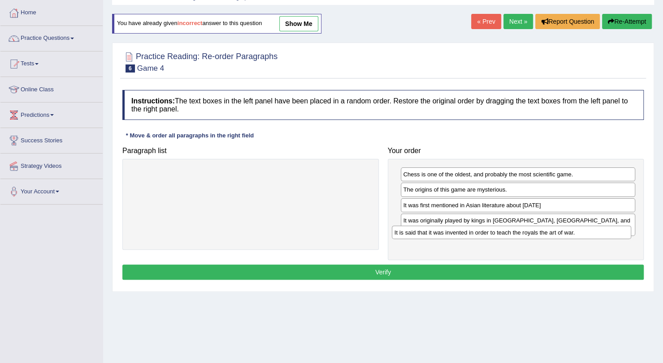
drag, startPoint x: 301, startPoint y: 177, endPoint x: 562, endPoint y: 235, distance: 267.1
click at [562, 235] on div "It is said that it was invented in order to teach the royals the art of war." at bounding box center [511, 232] width 239 height 13
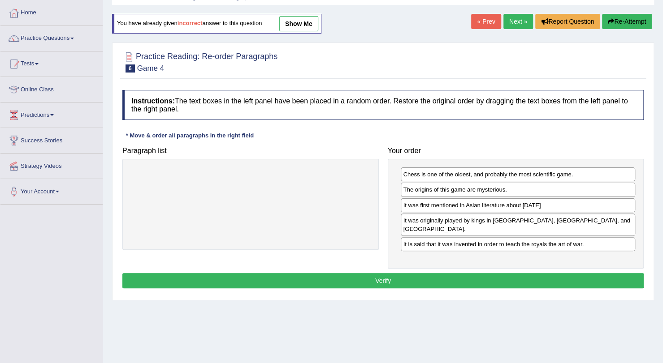
click at [490, 273] on button "Verify" at bounding box center [382, 280] width 521 height 15
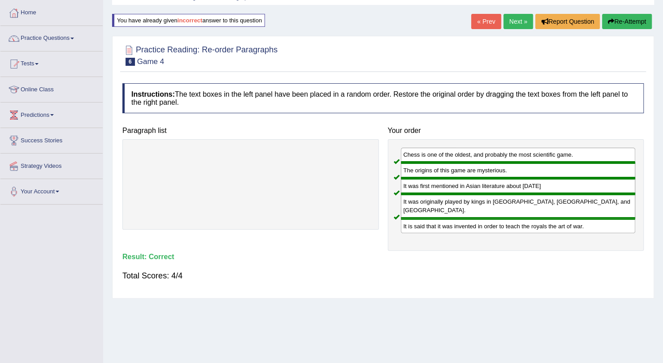
click at [522, 22] on link "Next »" at bounding box center [518, 21] width 30 height 15
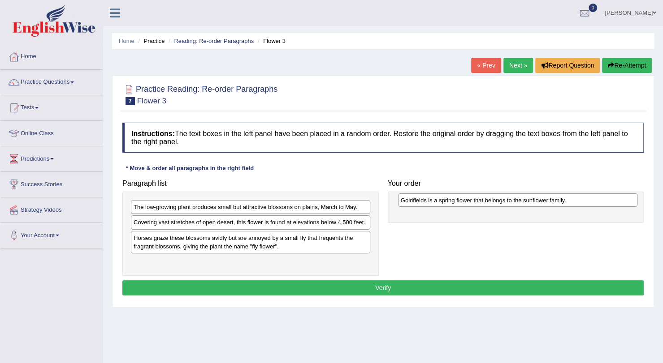
drag, startPoint x: 275, startPoint y: 238, endPoint x: 538, endPoint y: 198, distance: 266.0
click at [538, 198] on div "Goldfields is a spring flower that belongs to the sunflower family." at bounding box center [517, 200] width 239 height 13
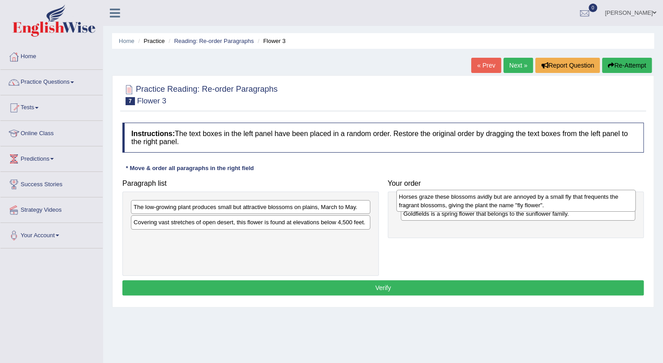
drag, startPoint x: 301, startPoint y: 244, endPoint x: 567, endPoint y: 204, distance: 269.1
click at [567, 204] on div "Horses graze these blossoms avidly but are annoyed by a small fly that frequent…" at bounding box center [515, 201] width 239 height 22
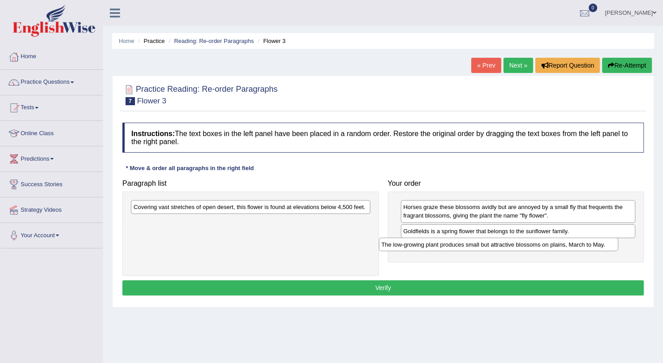
drag, startPoint x: 303, startPoint y: 211, endPoint x: 558, endPoint y: 250, distance: 257.9
click at [558, 250] on div "The low-growing plant produces small but attractive blossoms on plains, March t…" at bounding box center [498, 244] width 239 height 13
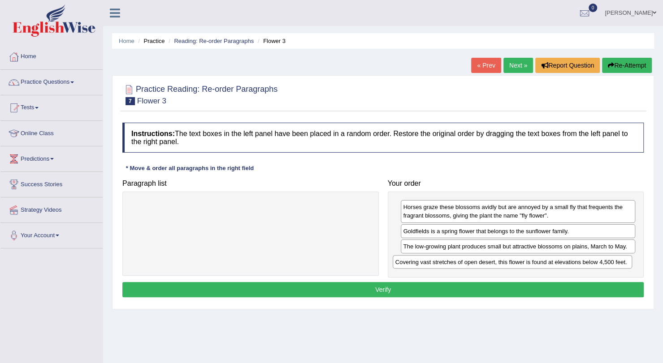
drag, startPoint x: 316, startPoint y: 209, endPoint x: 581, endPoint y: 263, distance: 269.6
click at [581, 263] on div "Covering vast stretches of open desert, this flower is found at elevations belo…" at bounding box center [511, 261] width 239 height 13
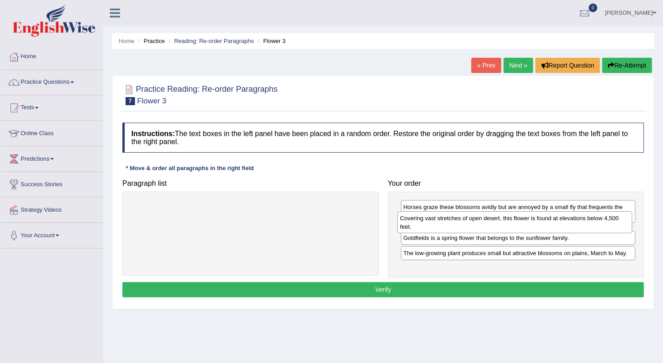
drag, startPoint x: 478, startPoint y: 263, endPoint x: 475, endPoint y: 221, distance: 42.7
click at [475, 221] on div "Covering vast stretches of open desert, this flower is found at elevations belo…" at bounding box center [514, 222] width 235 height 22
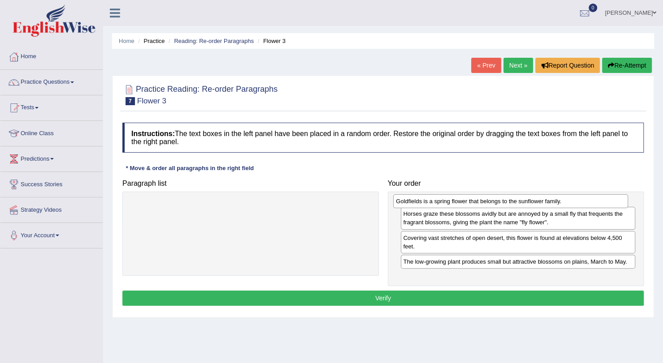
drag, startPoint x: 441, startPoint y: 257, endPoint x: 434, endPoint y: 204, distance: 53.3
click at [434, 204] on div "Goldfields is a spring flower that belongs to the sunflower family." at bounding box center [510, 200] width 235 height 13
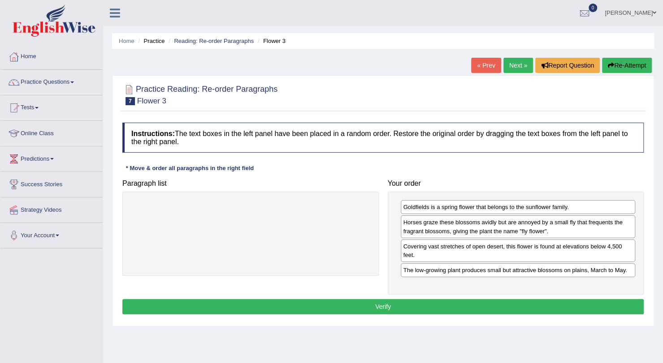
click at [453, 299] on button "Verify" at bounding box center [382, 306] width 521 height 15
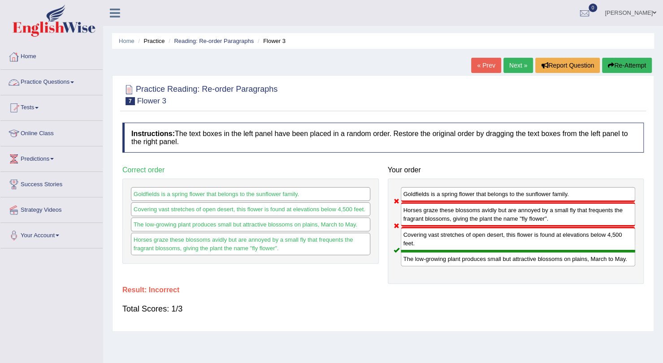
click at [250, 133] on h4 "Instructions: The text boxes in the left panel have been placed in a random ord…" at bounding box center [382, 138] width 521 height 30
click at [514, 62] on link "Next »" at bounding box center [518, 65] width 30 height 15
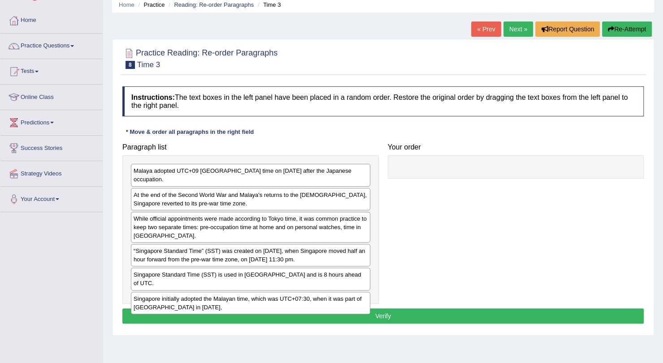
scroll to position [36, 0]
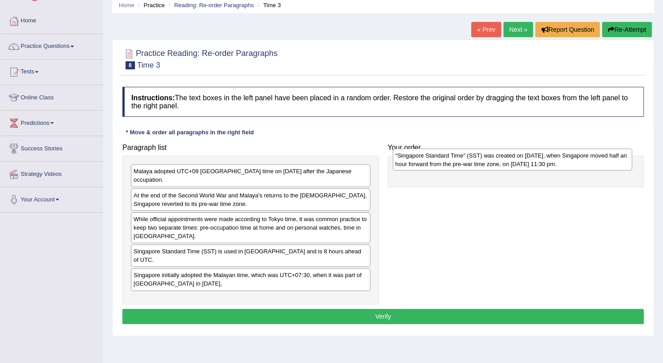
drag, startPoint x: 245, startPoint y: 246, endPoint x: 507, endPoint y: 164, distance: 274.0
click at [507, 164] on div "“Singapore Standard Time” (SST) was created on [DATE], when Singapore moved hal…" at bounding box center [511, 160] width 239 height 22
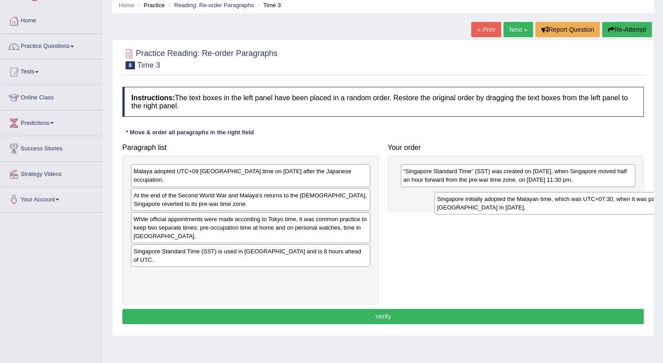
drag, startPoint x: 234, startPoint y: 262, endPoint x: 502, endPoint y: 212, distance: 272.0
click at [502, 212] on div "Singapore initially adopted the Malayan time, which was UTC+07:30, when it was …" at bounding box center [553, 203] width 239 height 22
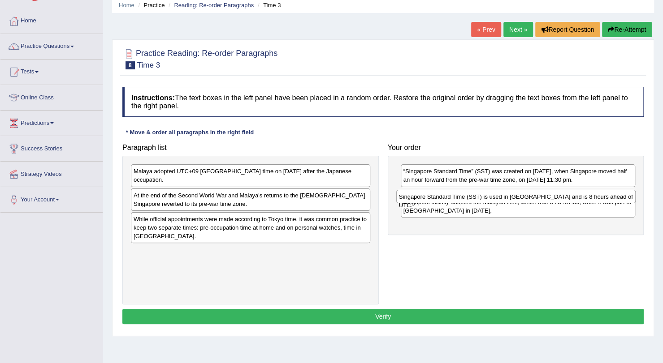
drag, startPoint x: 233, startPoint y: 243, endPoint x: 499, endPoint y: 198, distance: 269.0
click at [499, 198] on div "Singapore Standard Time (SST) is used in [GEOGRAPHIC_DATA] and is 8 hours ahead…" at bounding box center [515, 196] width 239 height 13
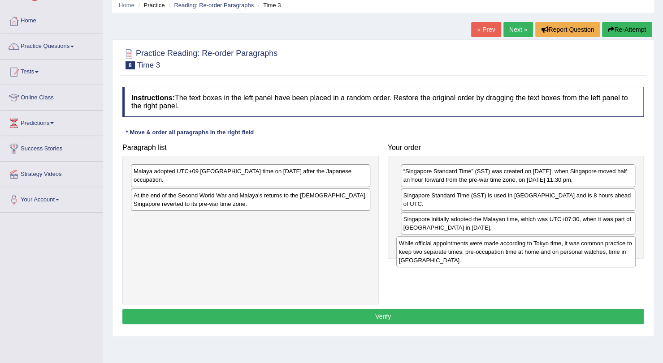
drag, startPoint x: 243, startPoint y: 220, endPoint x: 506, endPoint y: 246, distance: 263.8
click at [506, 246] on div "While official appointments were made according to Tokyo time, it was common pr…" at bounding box center [515, 252] width 239 height 31
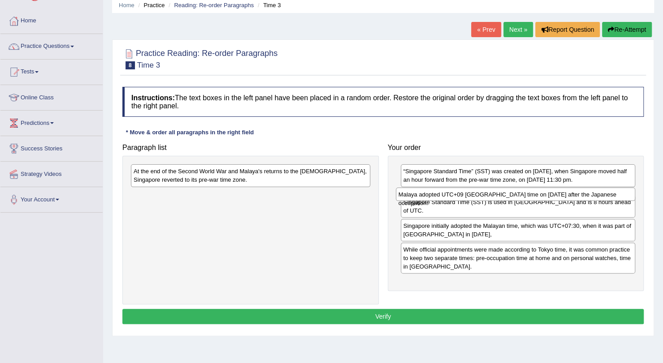
drag, startPoint x: 241, startPoint y: 170, endPoint x: 507, endPoint y: 194, distance: 267.6
click at [507, 194] on div "Malaya adopted UTC+09 [GEOGRAPHIC_DATA] time on [DATE] after the Japanese occup…" at bounding box center [515, 194] width 239 height 13
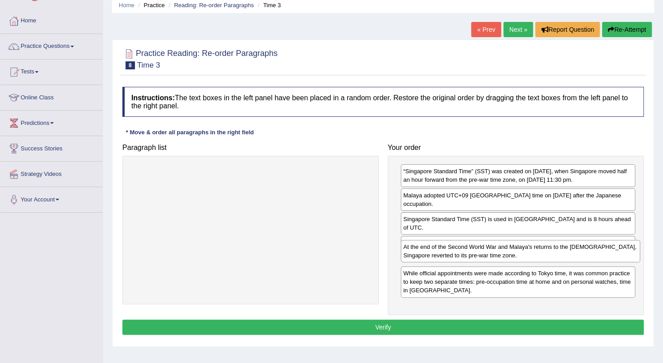
drag, startPoint x: 297, startPoint y: 178, endPoint x: 567, endPoint y: 254, distance: 280.2
click at [567, 254] on div "At the end of the Second World War and Malaya's returns to the [DEMOGRAPHIC_DAT…" at bounding box center [519, 251] width 239 height 22
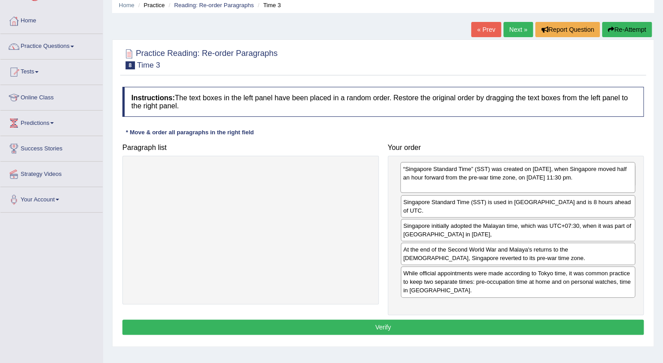
click at [433, 180] on div "“Singapore Standard Time” (SST) was created on [DATE], when Singapore moved hal…" at bounding box center [517, 177] width 235 height 31
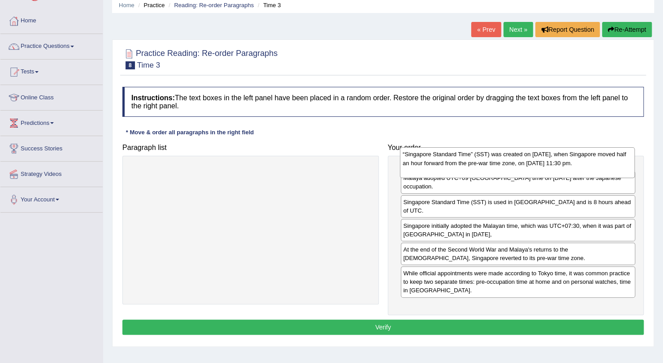
drag, startPoint x: 433, startPoint y: 189, endPoint x: 433, endPoint y: 157, distance: 31.8
click at [433, 157] on div "“Singapore Standard Time” (SST) was created on [DATE], when Singapore moved hal…" at bounding box center [517, 162] width 235 height 31
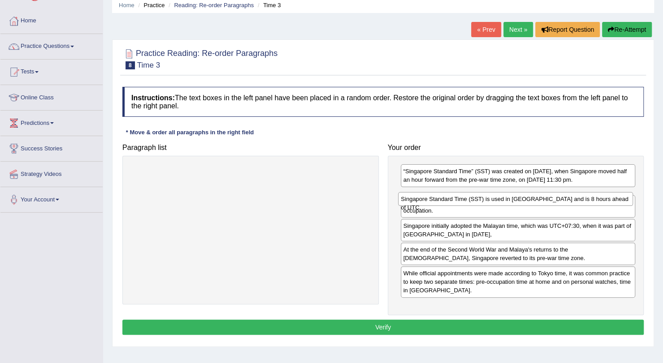
drag, startPoint x: 590, startPoint y: 220, endPoint x: 593, endPoint y: 202, distance: 18.6
click at [593, 202] on div "Singapore Standard Time (SST) is used in [GEOGRAPHIC_DATA] and is 8 hours ahead…" at bounding box center [515, 198] width 235 height 13
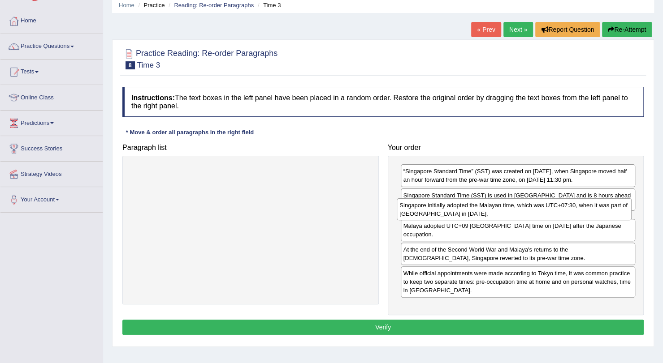
drag, startPoint x: 539, startPoint y: 241, endPoint x: 536, endPoint y: 214, distance: 27.1
click at [536, 214] on div "Singapore initially adopted the Malayan time, which was UTC+07:30, when it was …" at bounding box center [513, 209] width 235 height 22
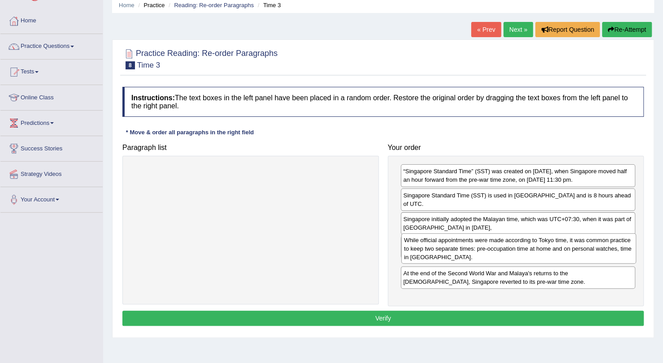
drag, startPoint x: 512, startPoint y: 290, endPoint x: 512, endPoint y: 250, distance: 40.3
click at [512, 250] on div "While official appointments were made according to Tokyo time, it was common pr…" at bounding box center [518, 248] width 235 height 31
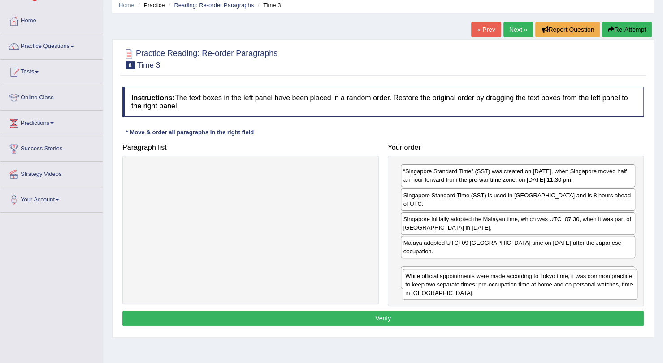
drag, startPoint x: 577, startPoint y: 258, endPoint x: 577, endPoint y: 279, distance: 21.1
click at [577, 279] on div "While official appointments were made according to Tokyo time, it was common pr…" at bounding box center [519, 284] width 235 height 31
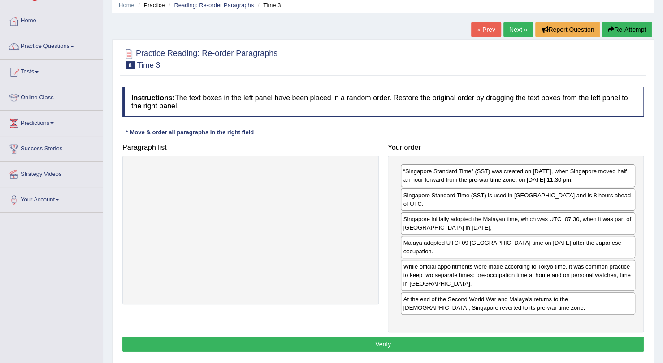
click at [532, 337] on button "Verify" at bounding box center [382, 344] width 521 height 15
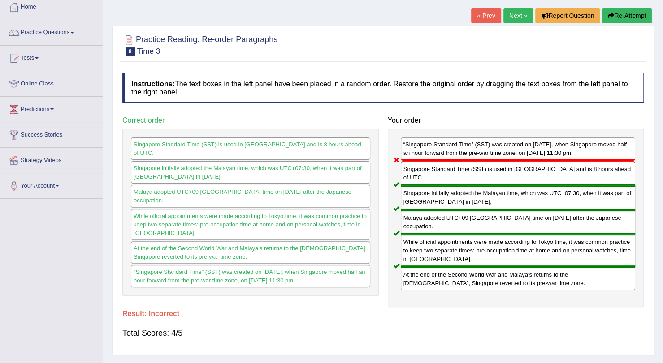
scroll to position [49, 0]
